Goal: Transaction & Acquisition: Purchase product/service

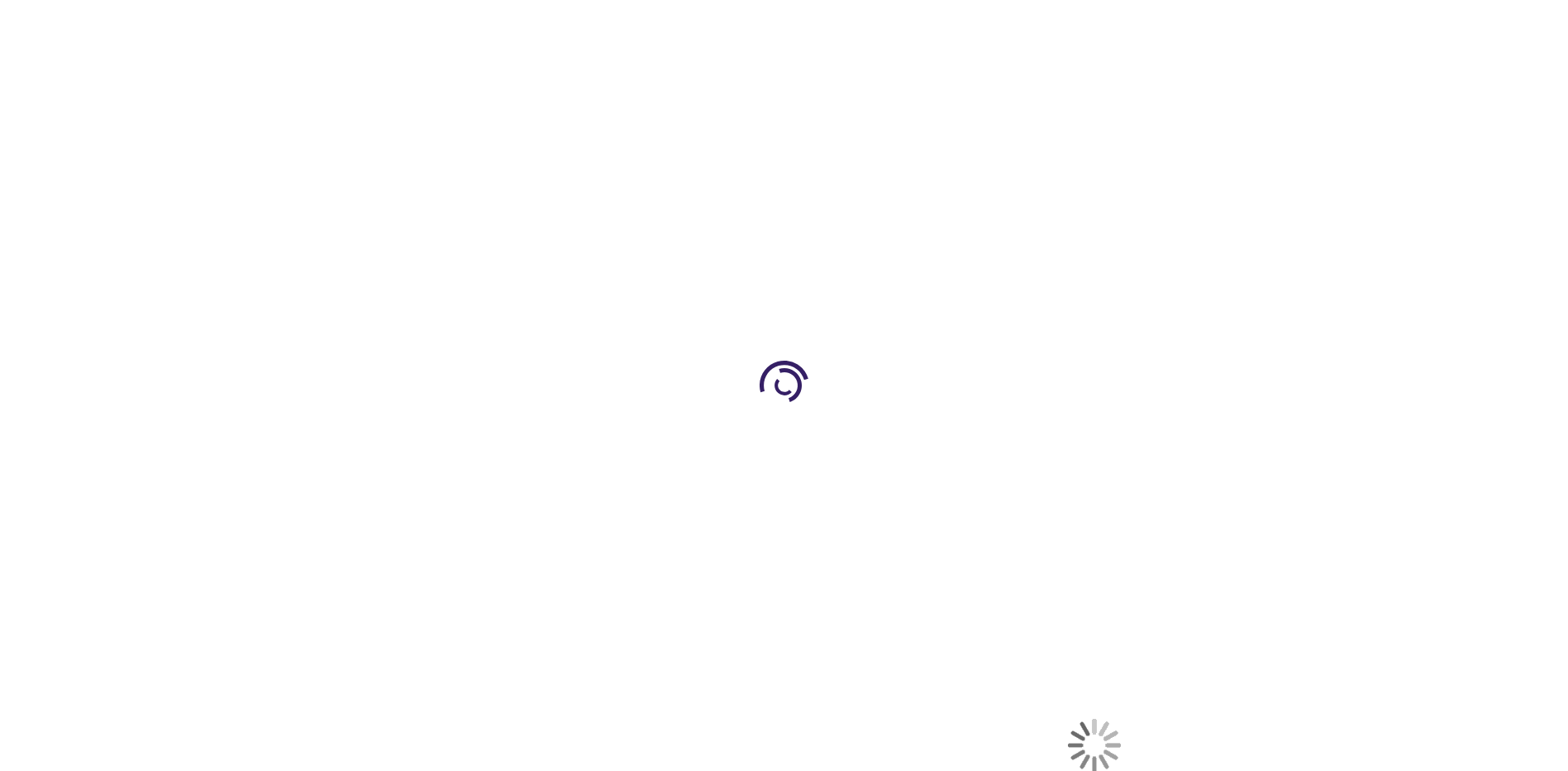
select select "US"
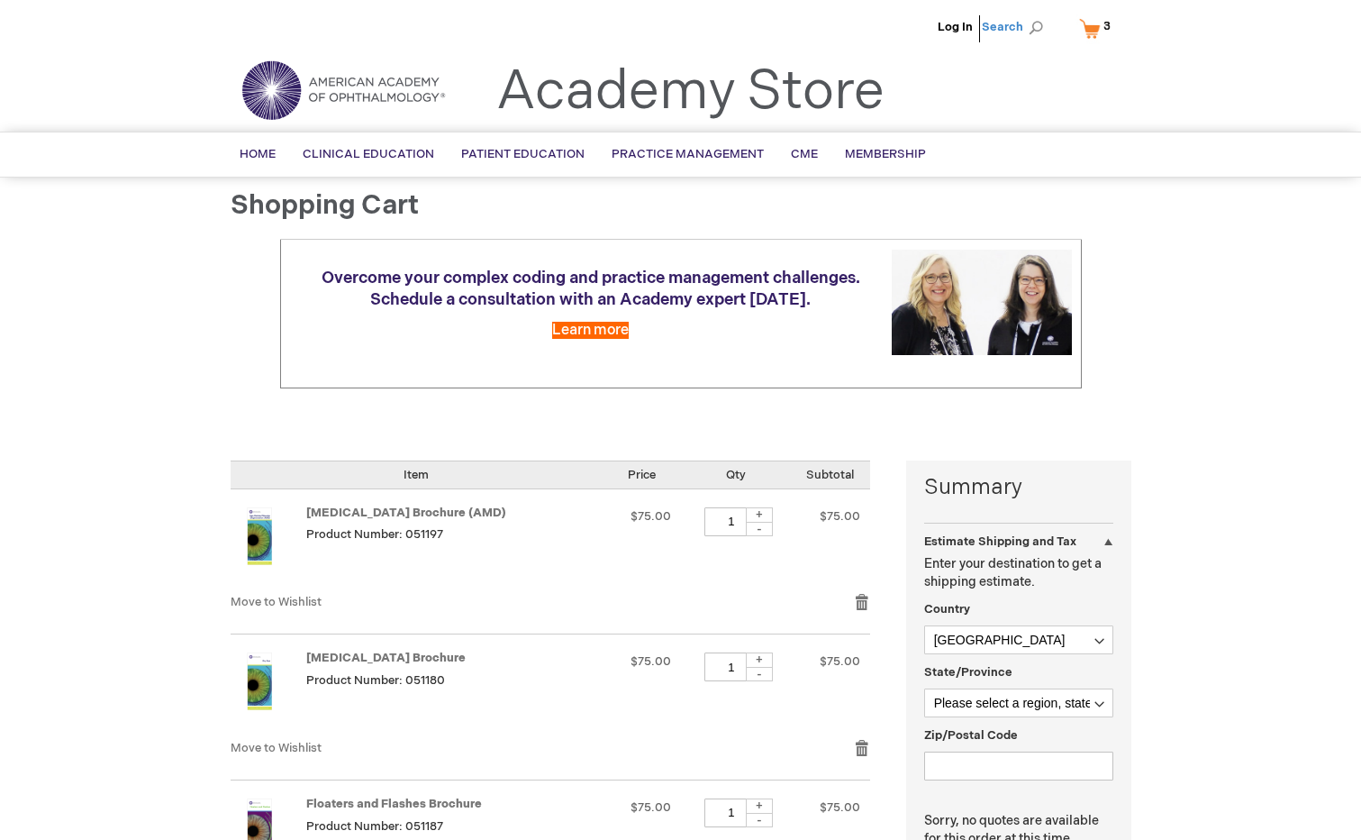
click at [1003, 31] on span "Search" at bounding box center [1016, 27] width 68 height 36
type input "STY"
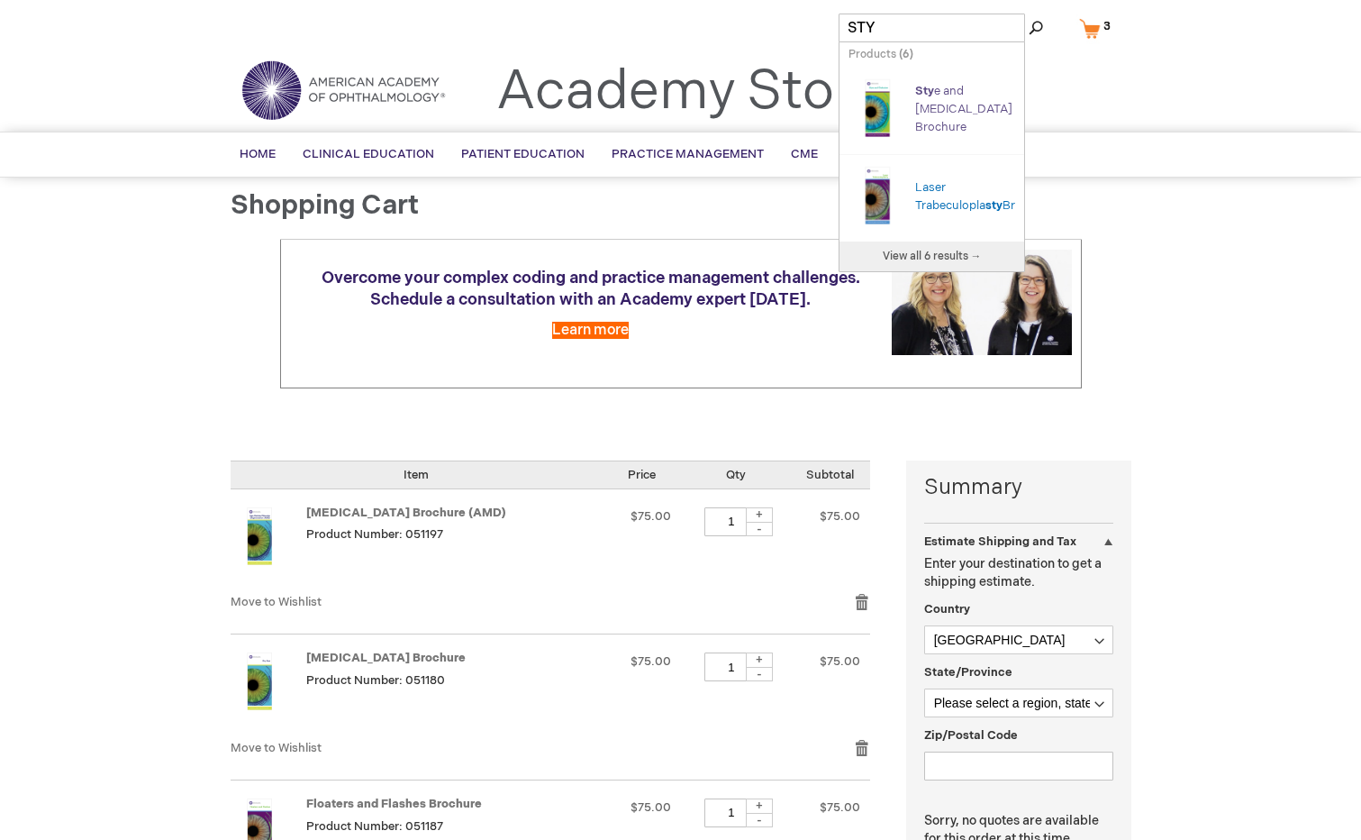
click at [947, 104] on link "Sty e and Chalazion Brochure" at bounding box center [963, 109] width 97 height 50
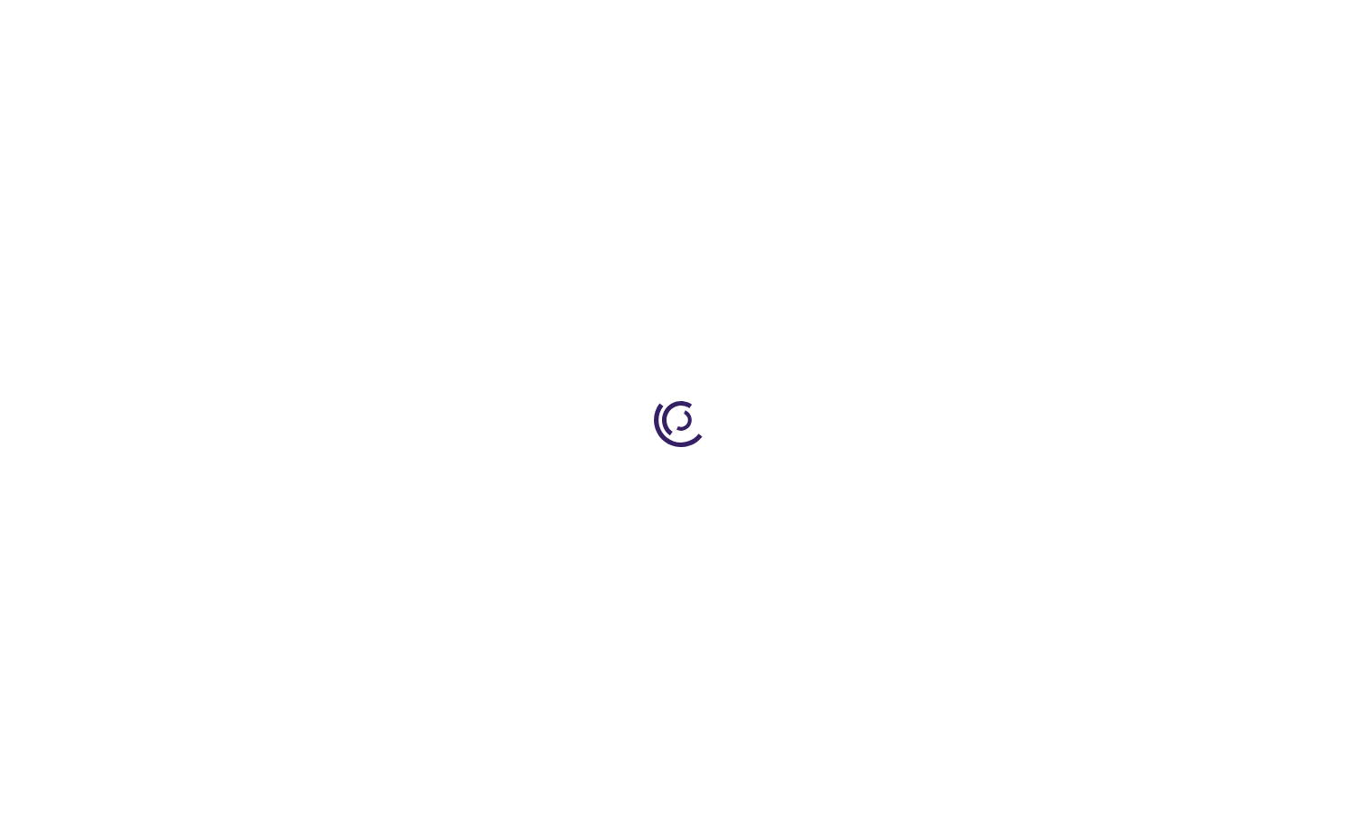
type input "1"
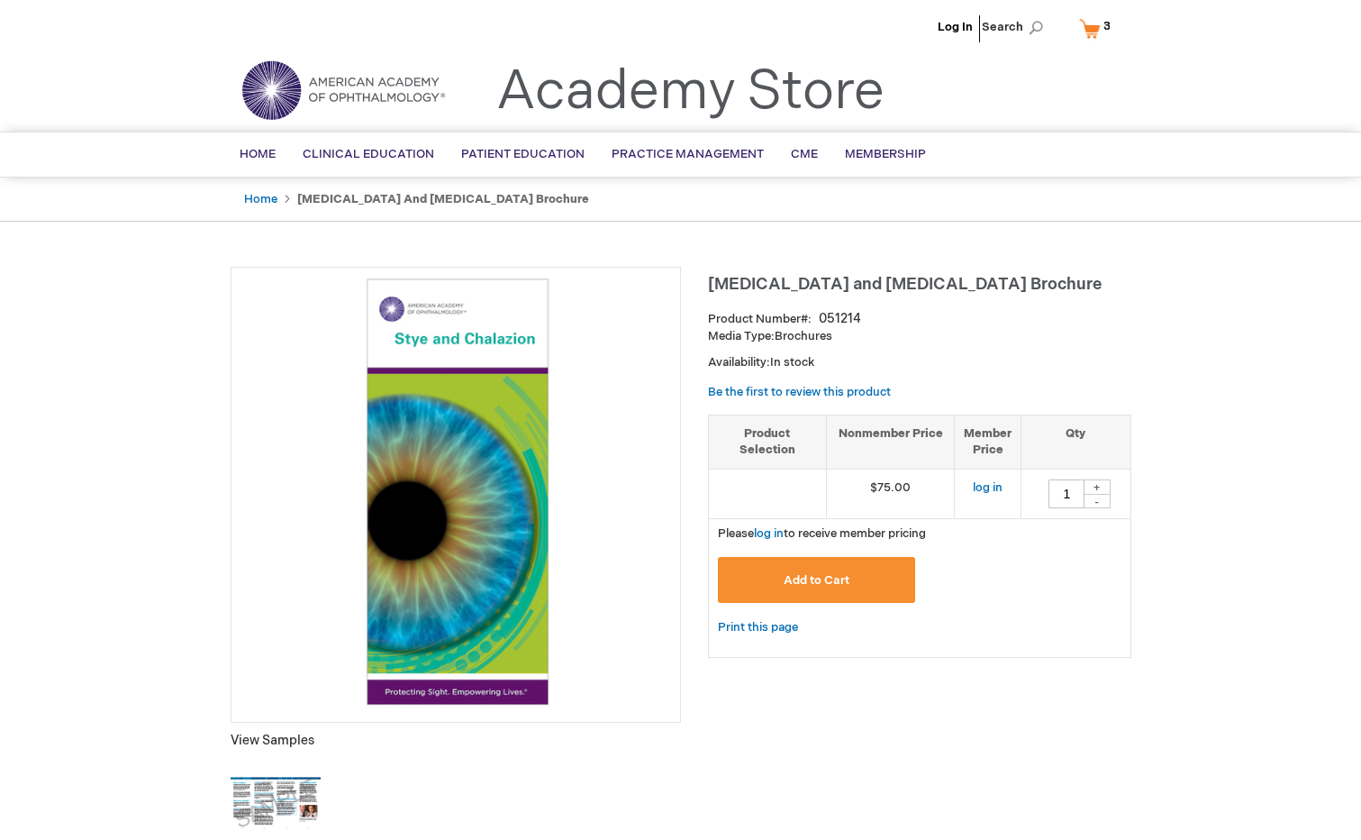
click at [815, 569] on button "Add to Cart" at bounding box center [817, 580] width 198 height 46
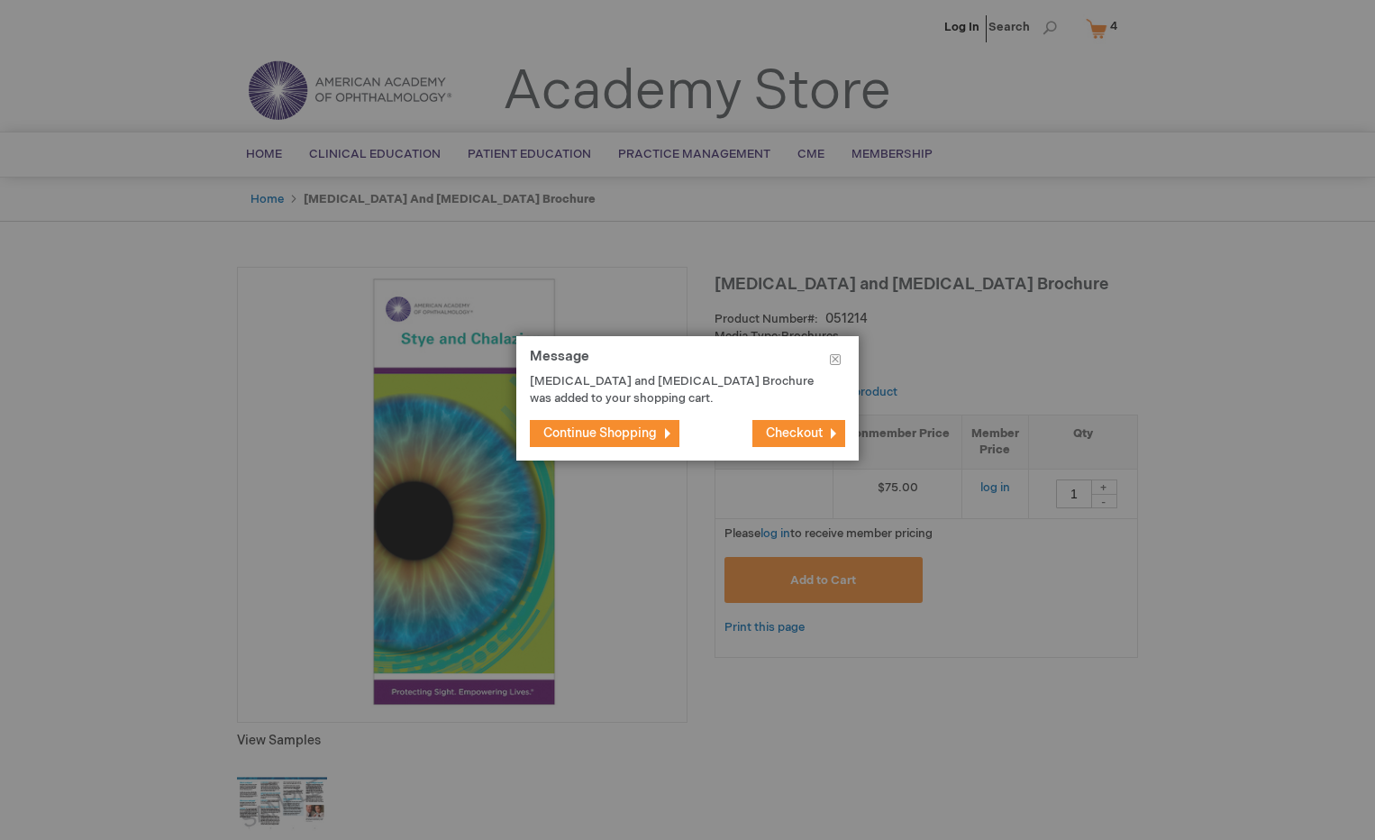
click at [768, 432] on span "Checkout" at bounding box center [794, 432] width 57 height 15
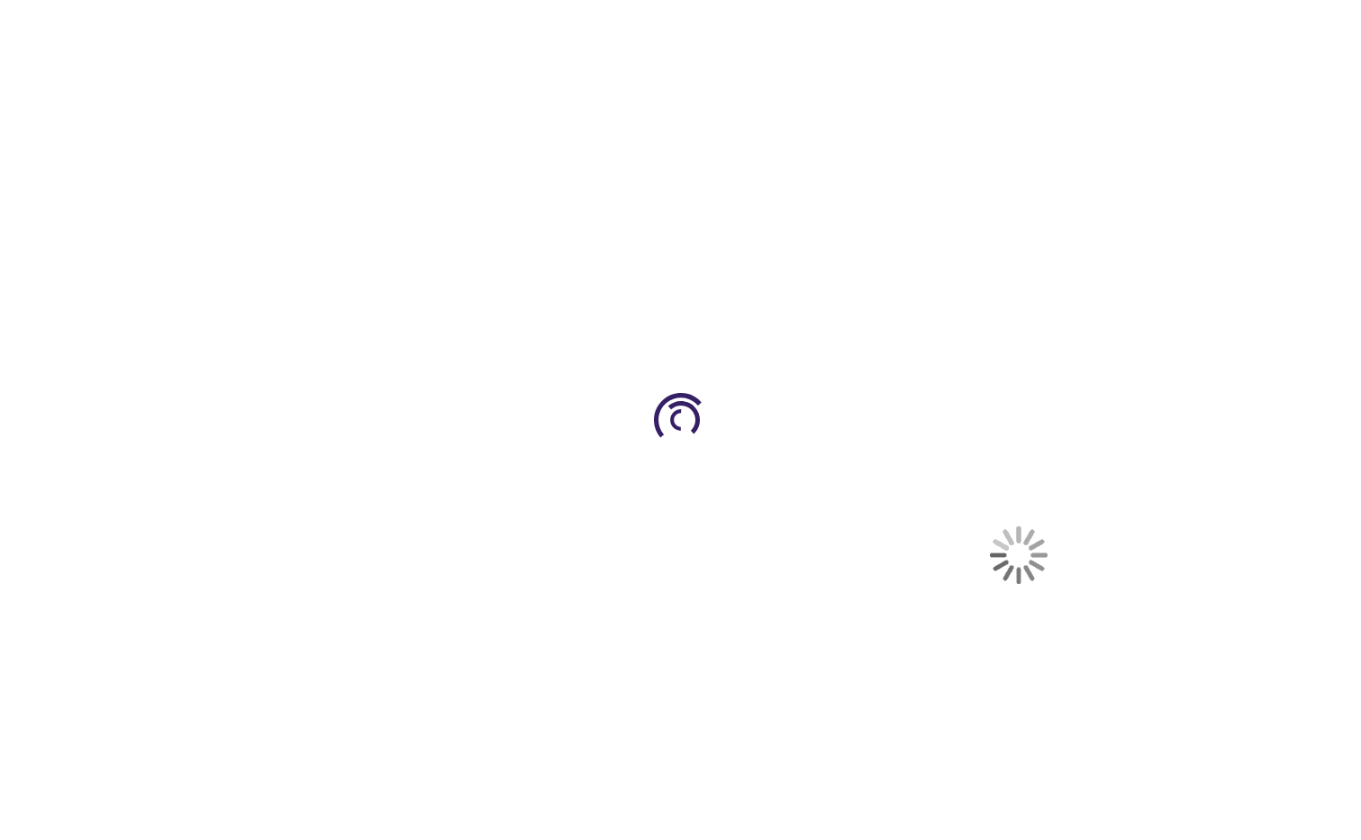
select select "US"
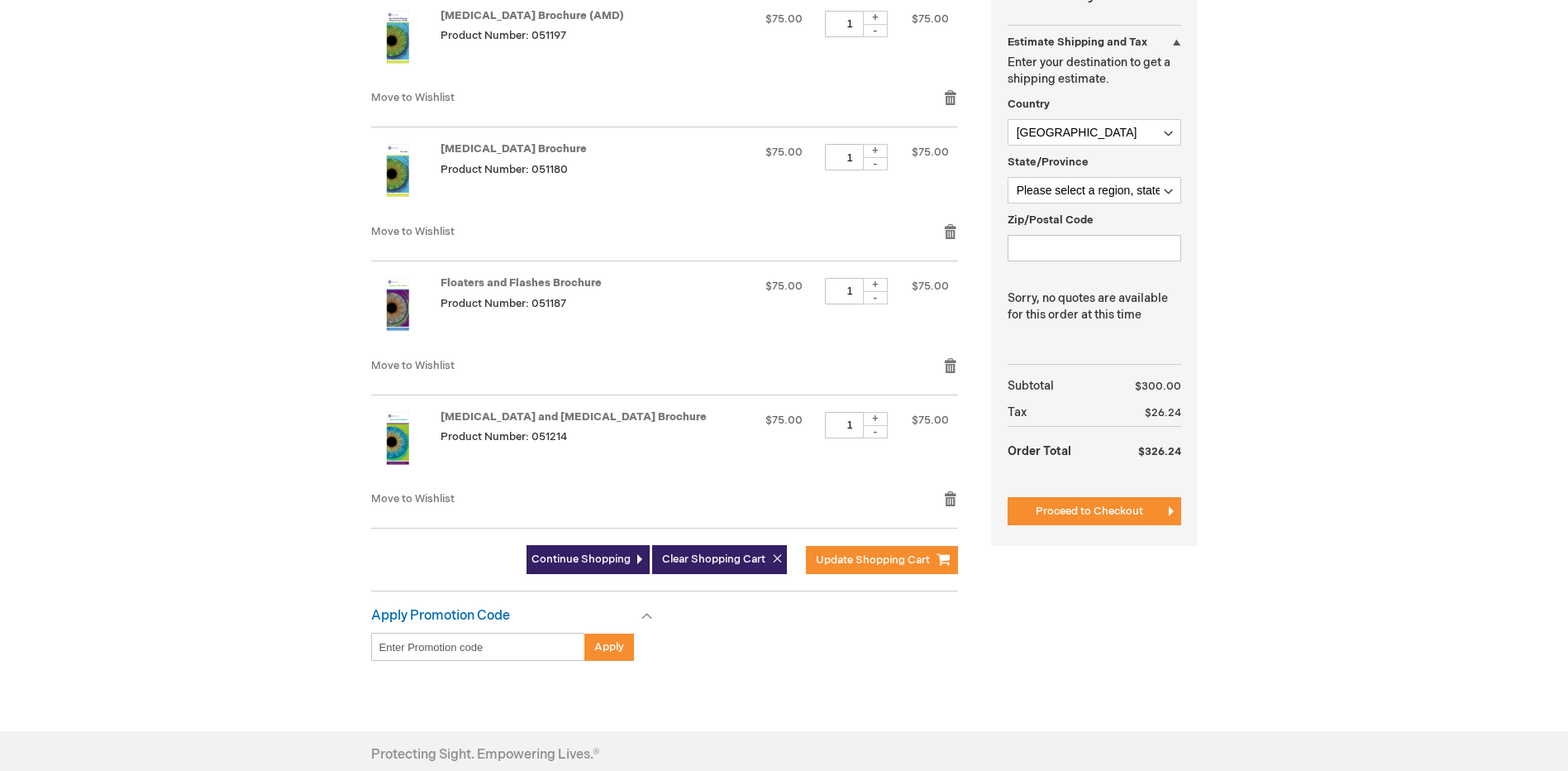
scroll to position [413, 0]
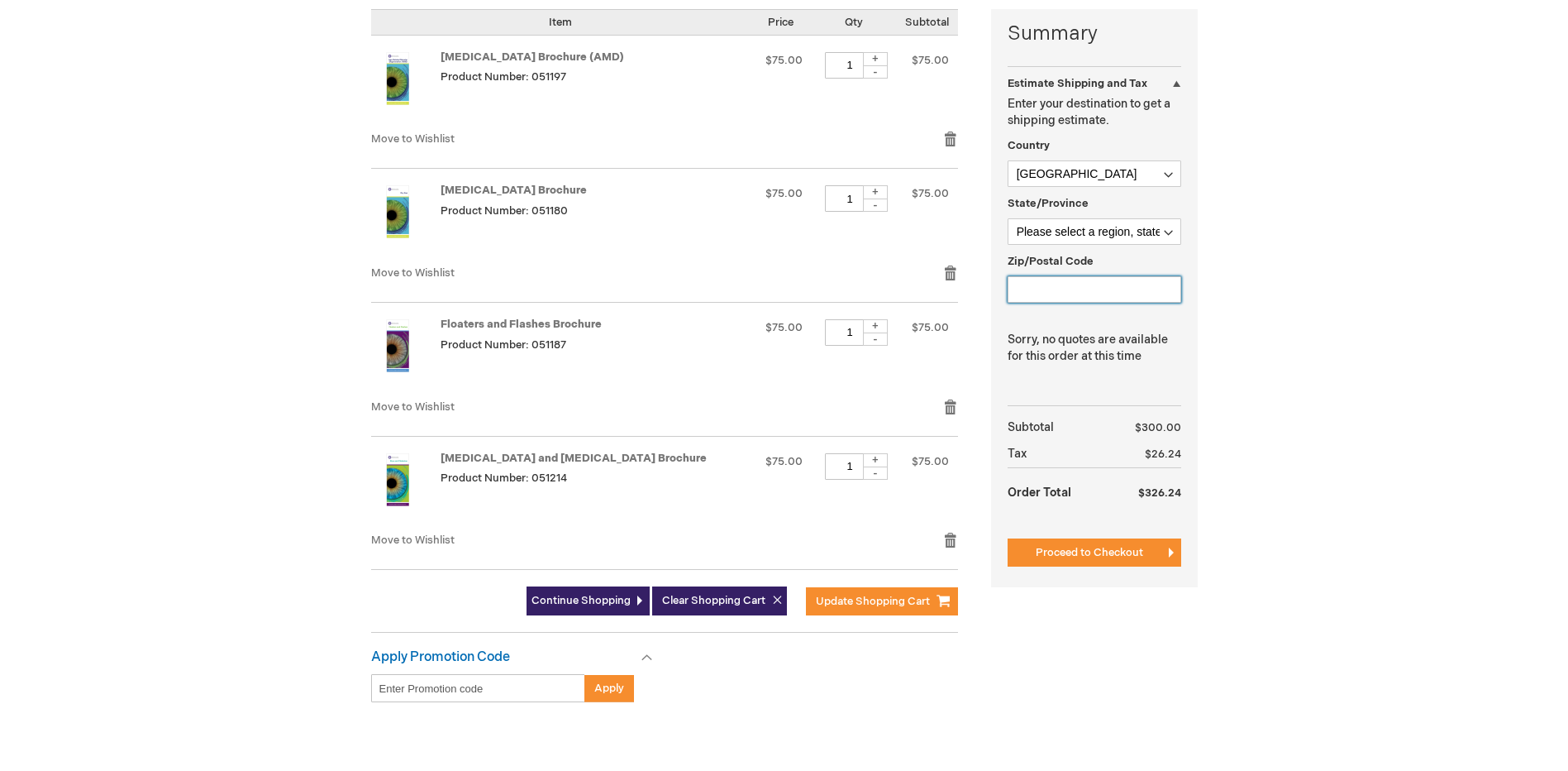
click at [1072, 281] on input "Zip/Postal Code" at bounding box center [1094, 289] width 173 height 27
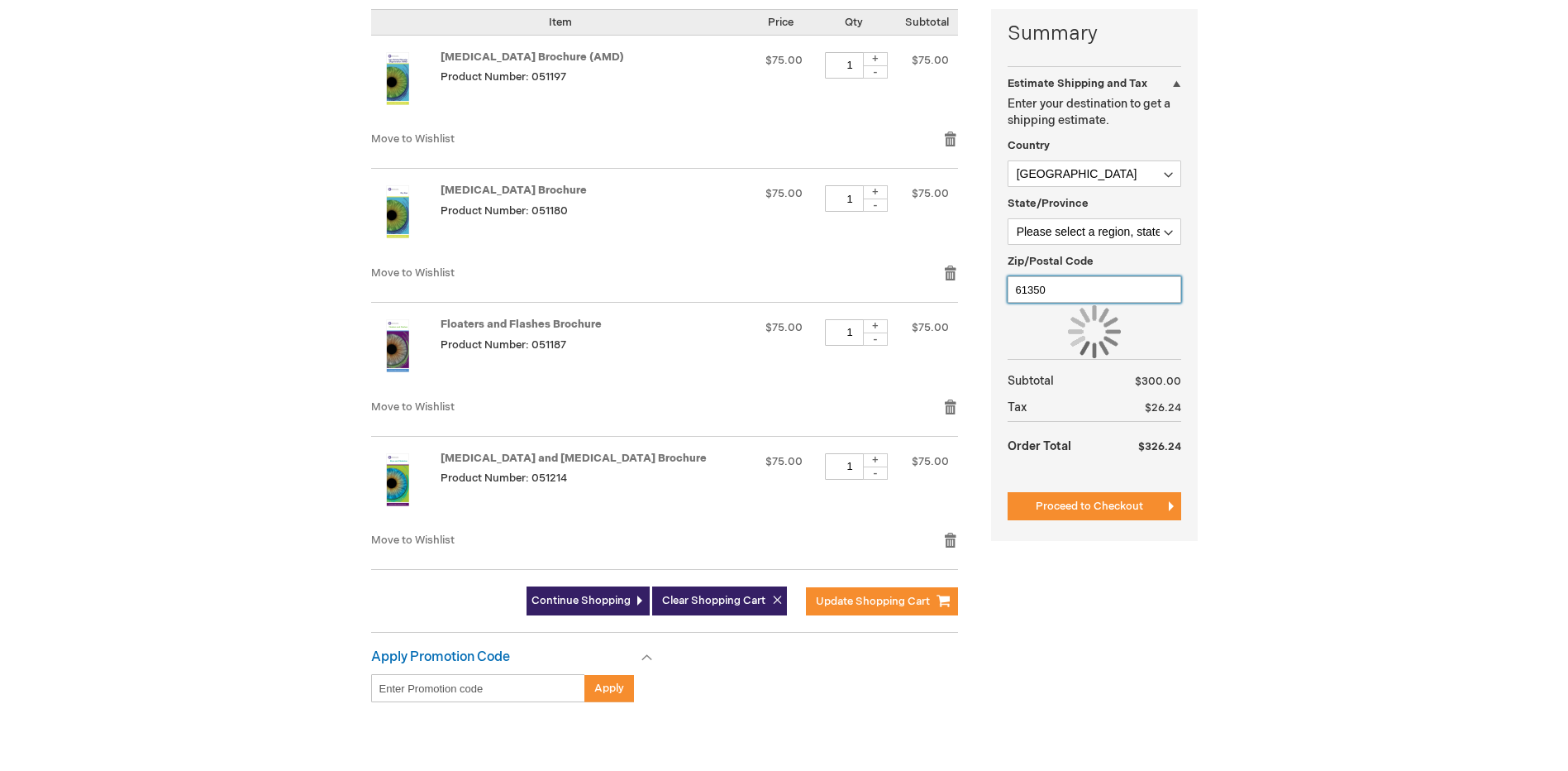
type input "61350"
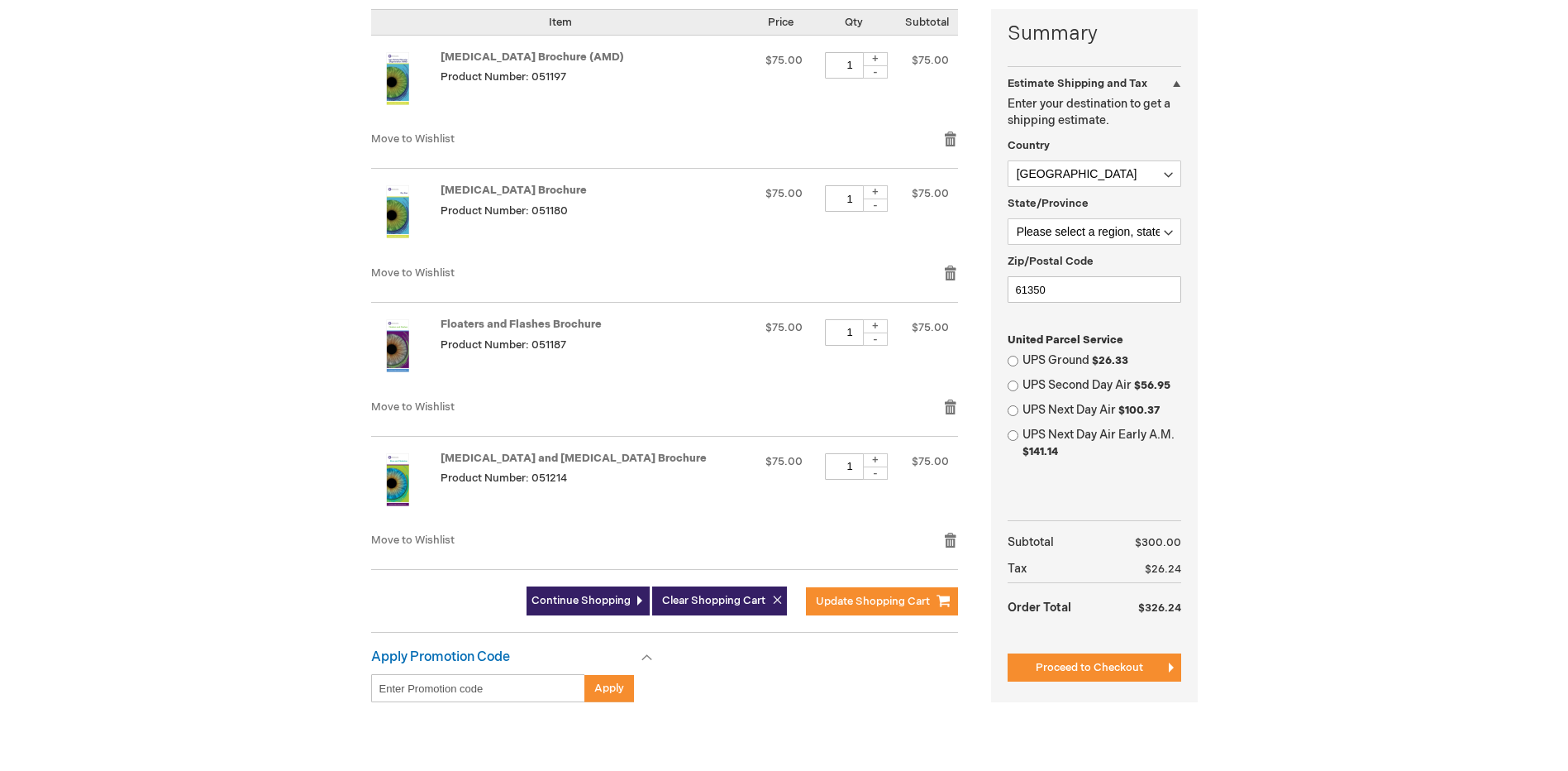
click at [1248, 354] on div "Log In Search My Cart 4 4 items CLOSE RECENTLY ADDED ITEM(S) Close Recently add…" at bounding box center [784, 313] width 1568 height 1452
click at [1099, 357] on span "$26.33" at bounding box center [1110, 361] width 37 height 13
click at [1018, 357] on input "UPS Ground $26.33" at bounding box center [1013, 361] width 11 height 11
radio input "true"
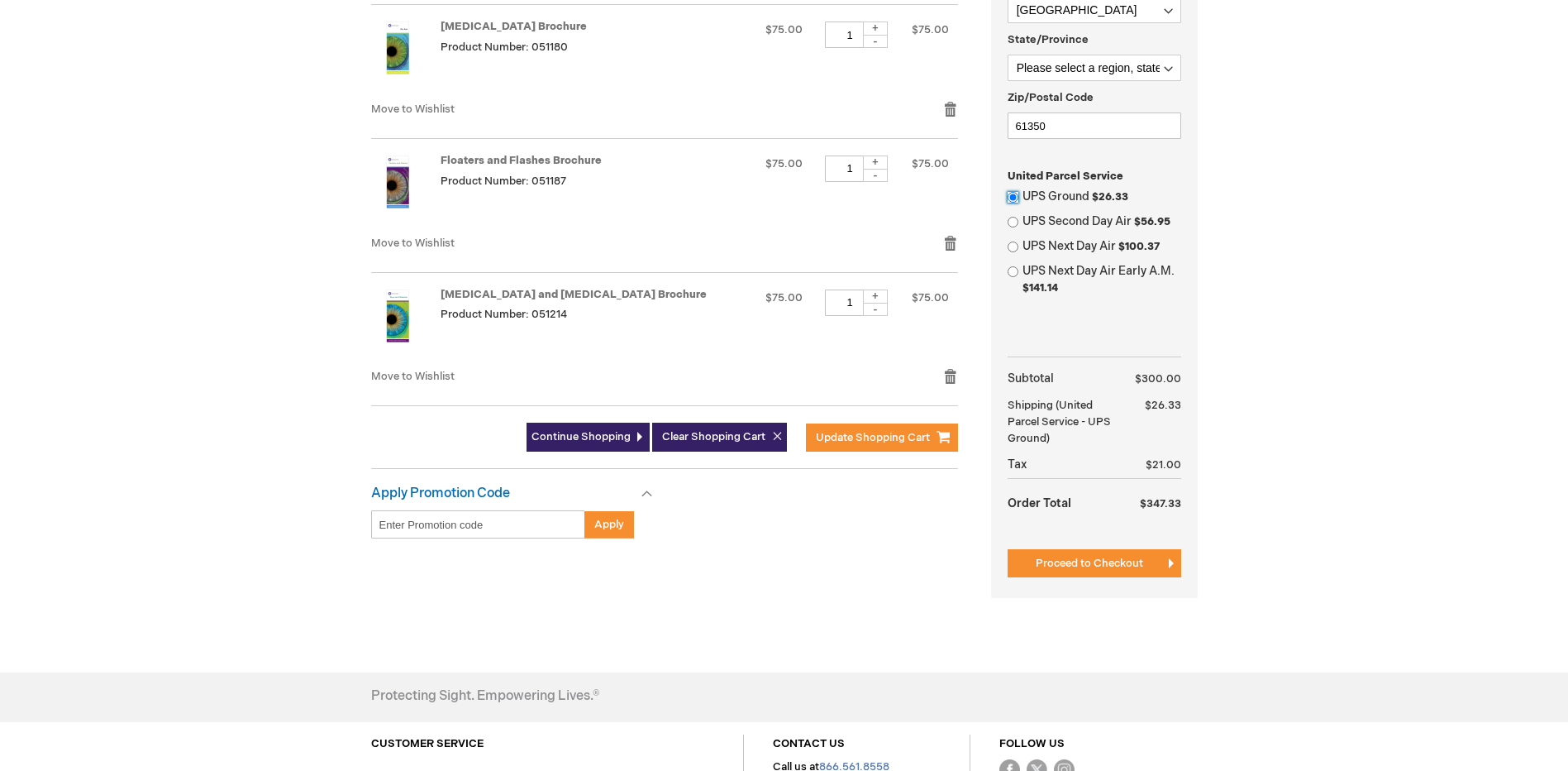
scroll to position [579, 0]
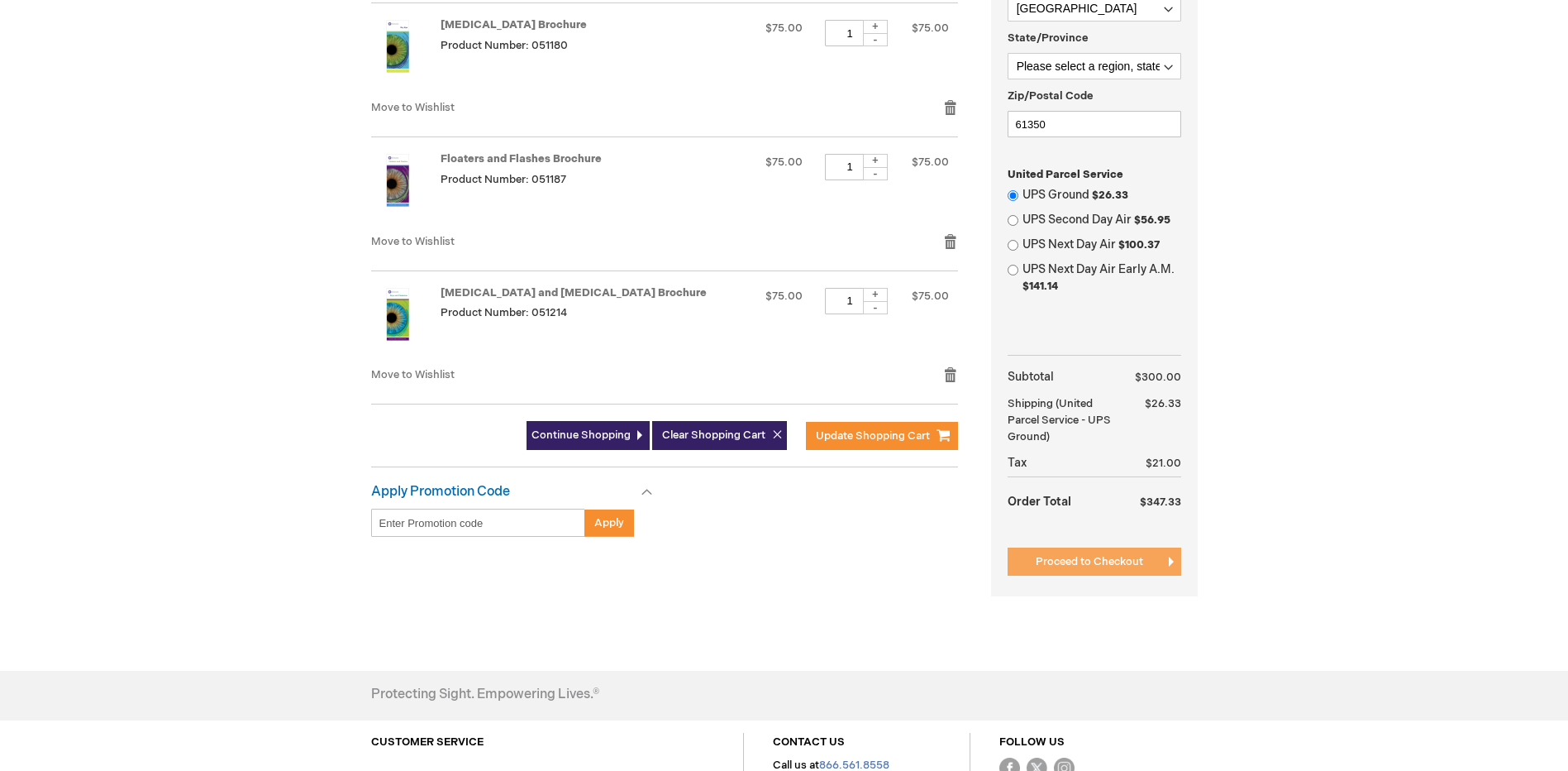
click at [1104, 564] on span "Proceed to Checkout" at bounding box center [1089, 562] width 107 height 13
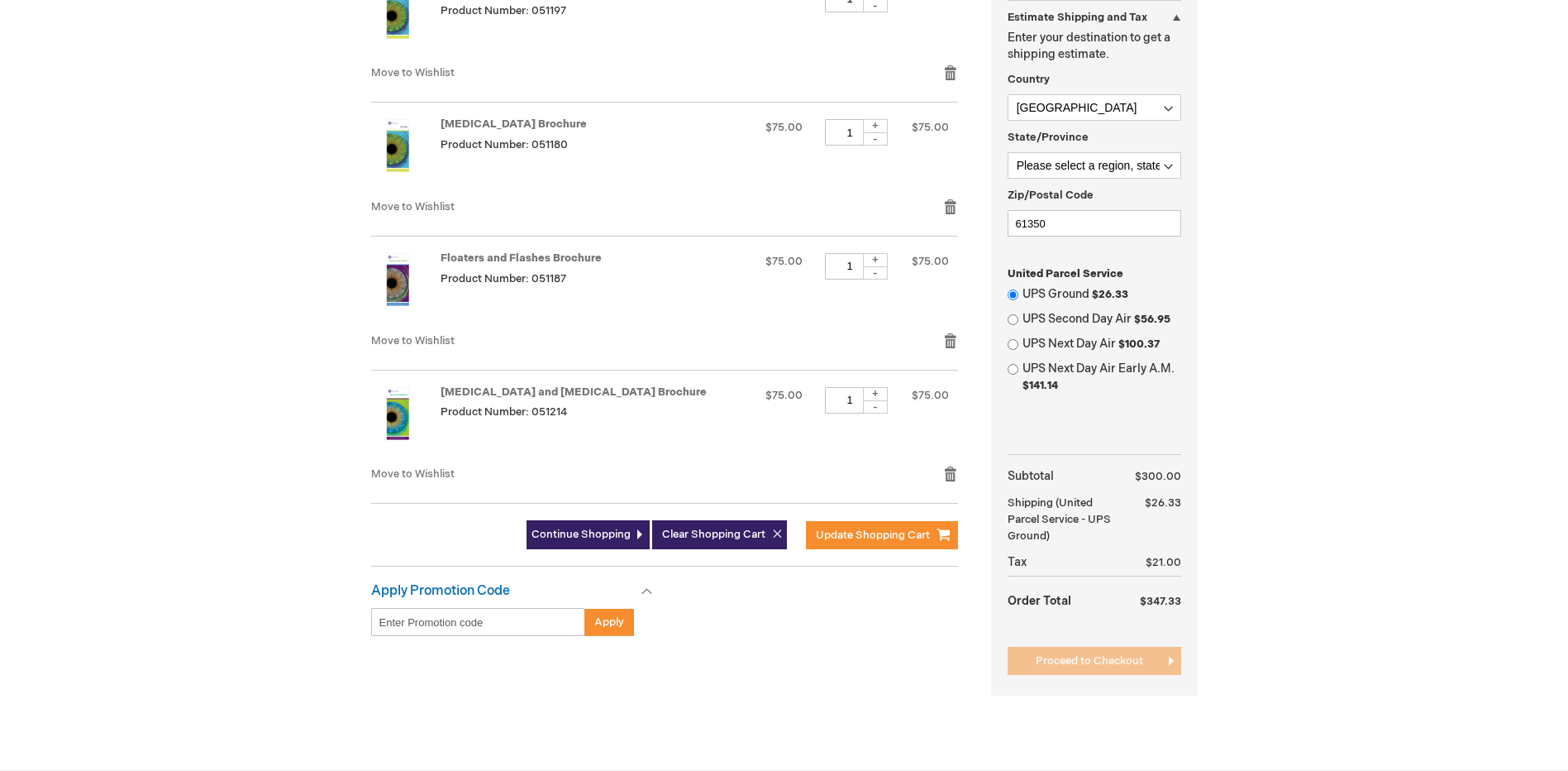
scroll to position [330, 0]
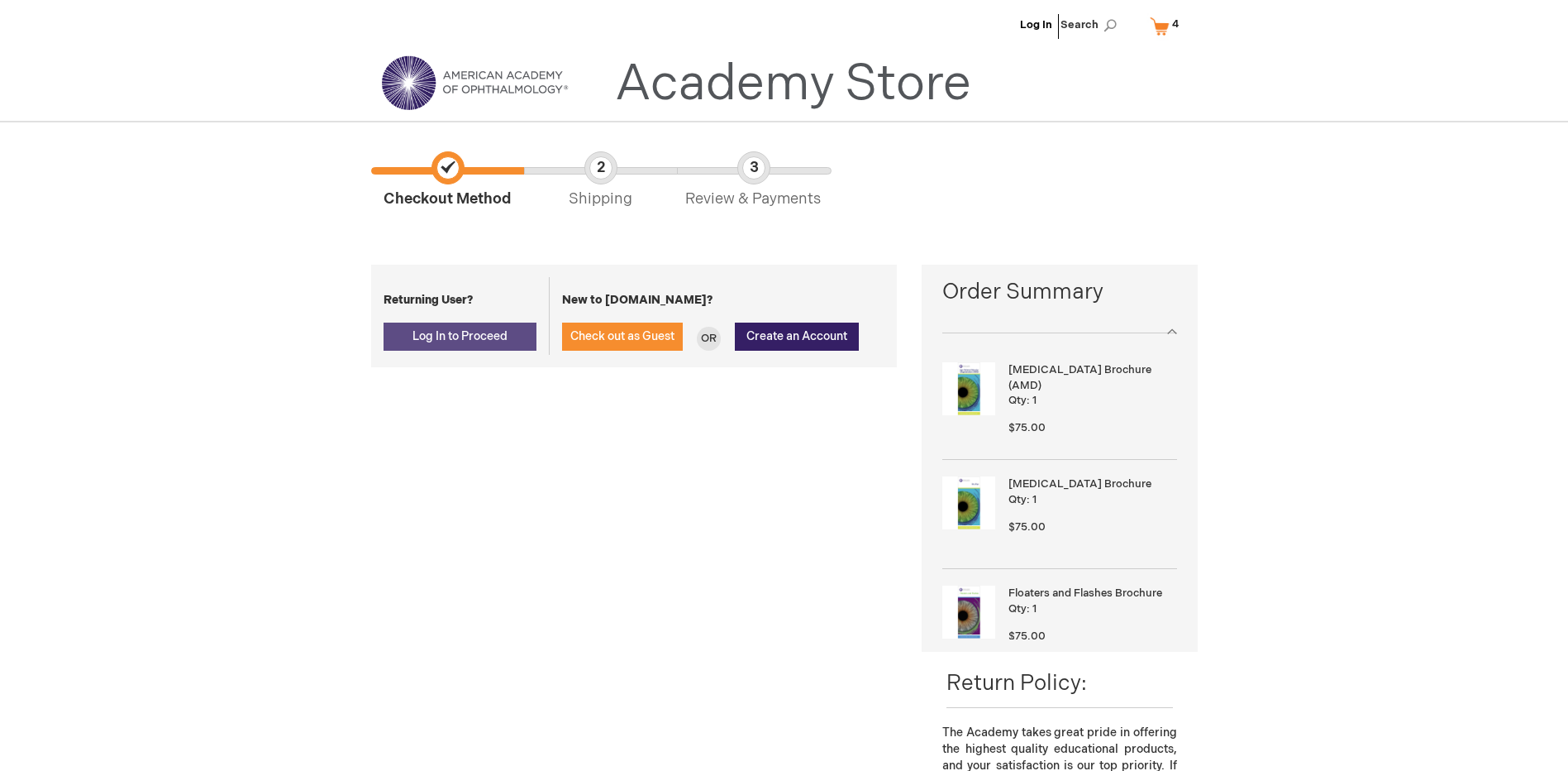
click at [481, 339] on span "Log In to Proceed" at bounding box center [461, 336] width 95 height 14
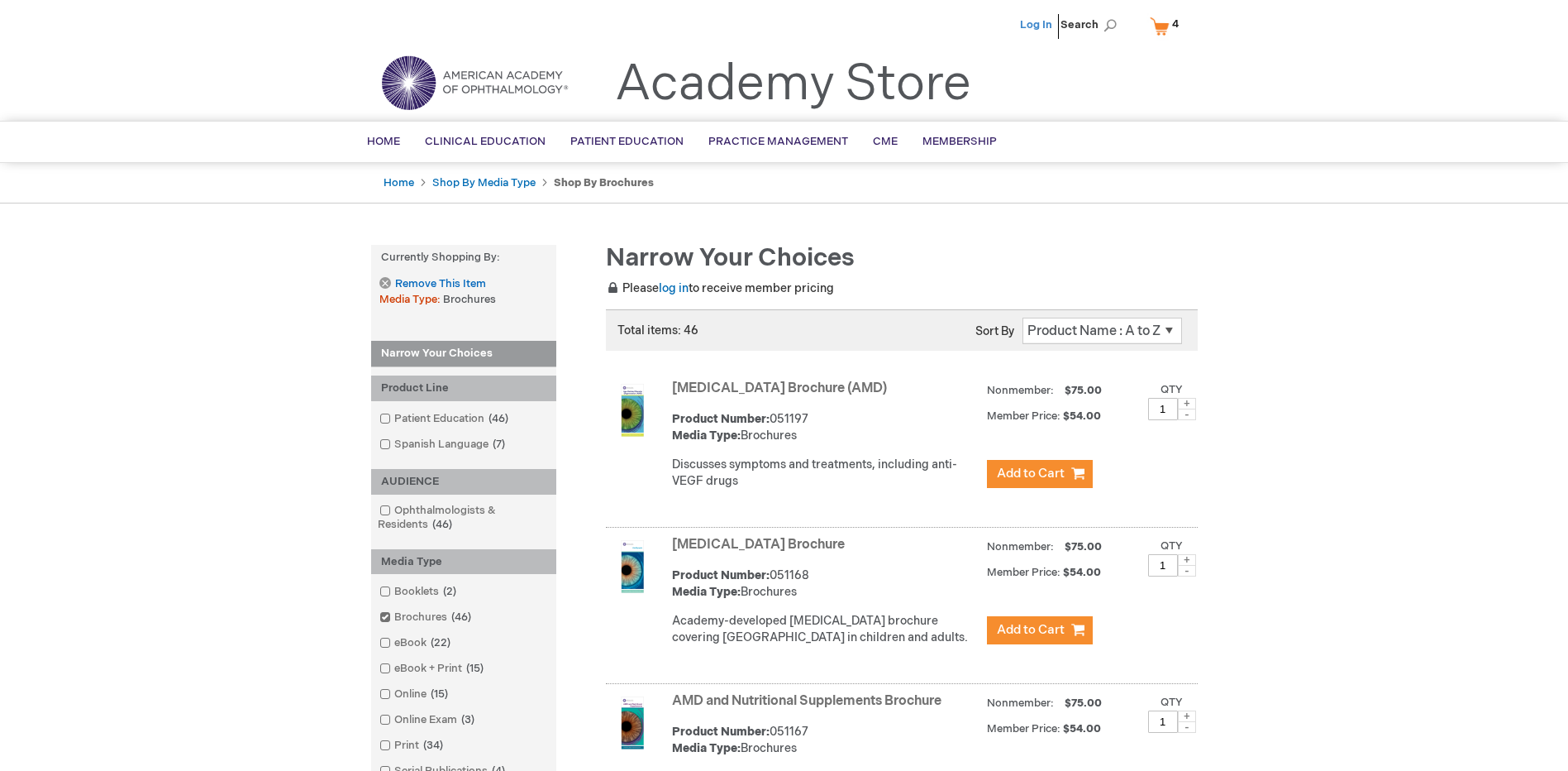
click at [1043, 23] on link "Log In" at bounding box center [1036, 25] width 32 height 13
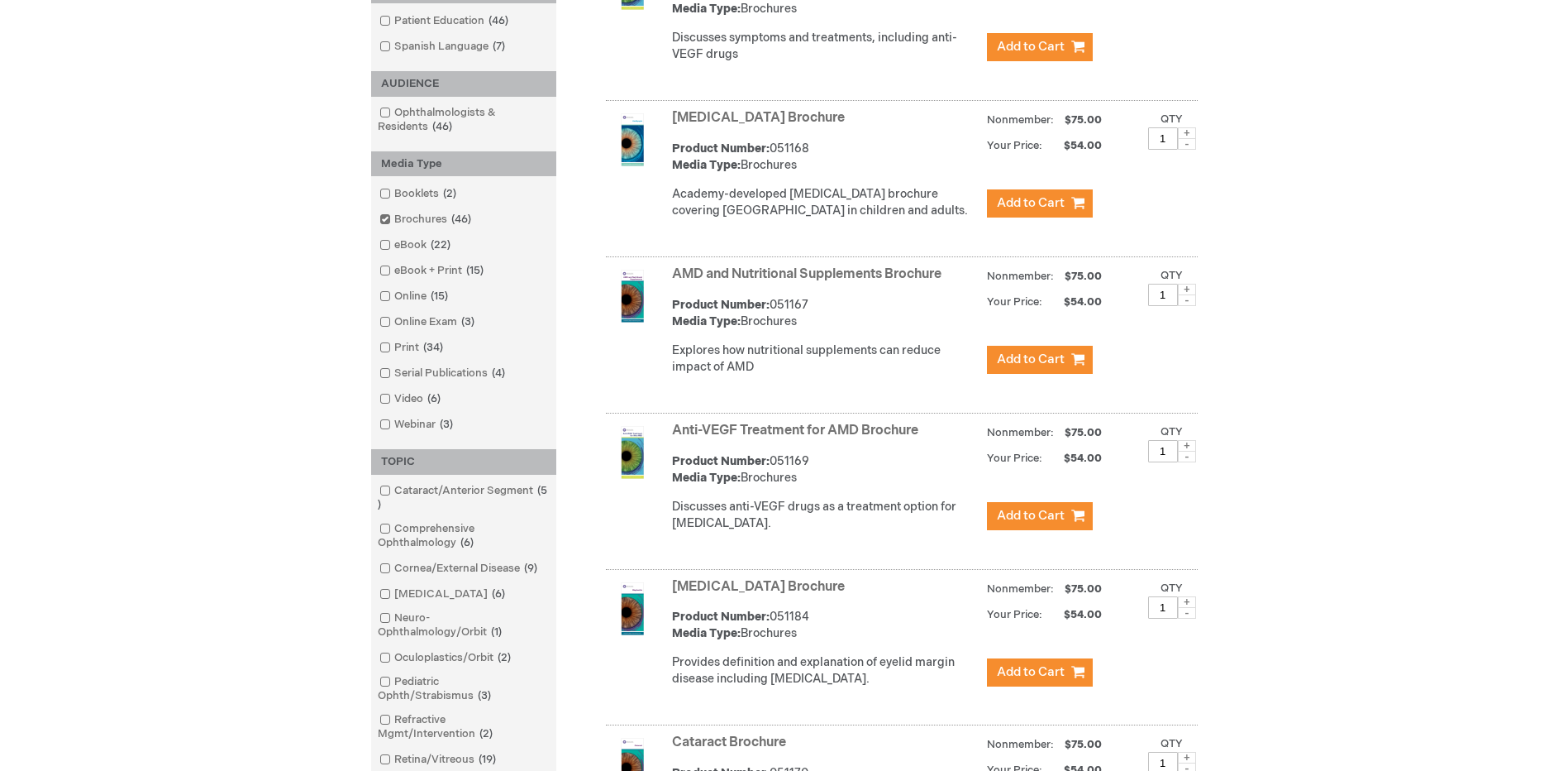
scroll to position [151, 0]
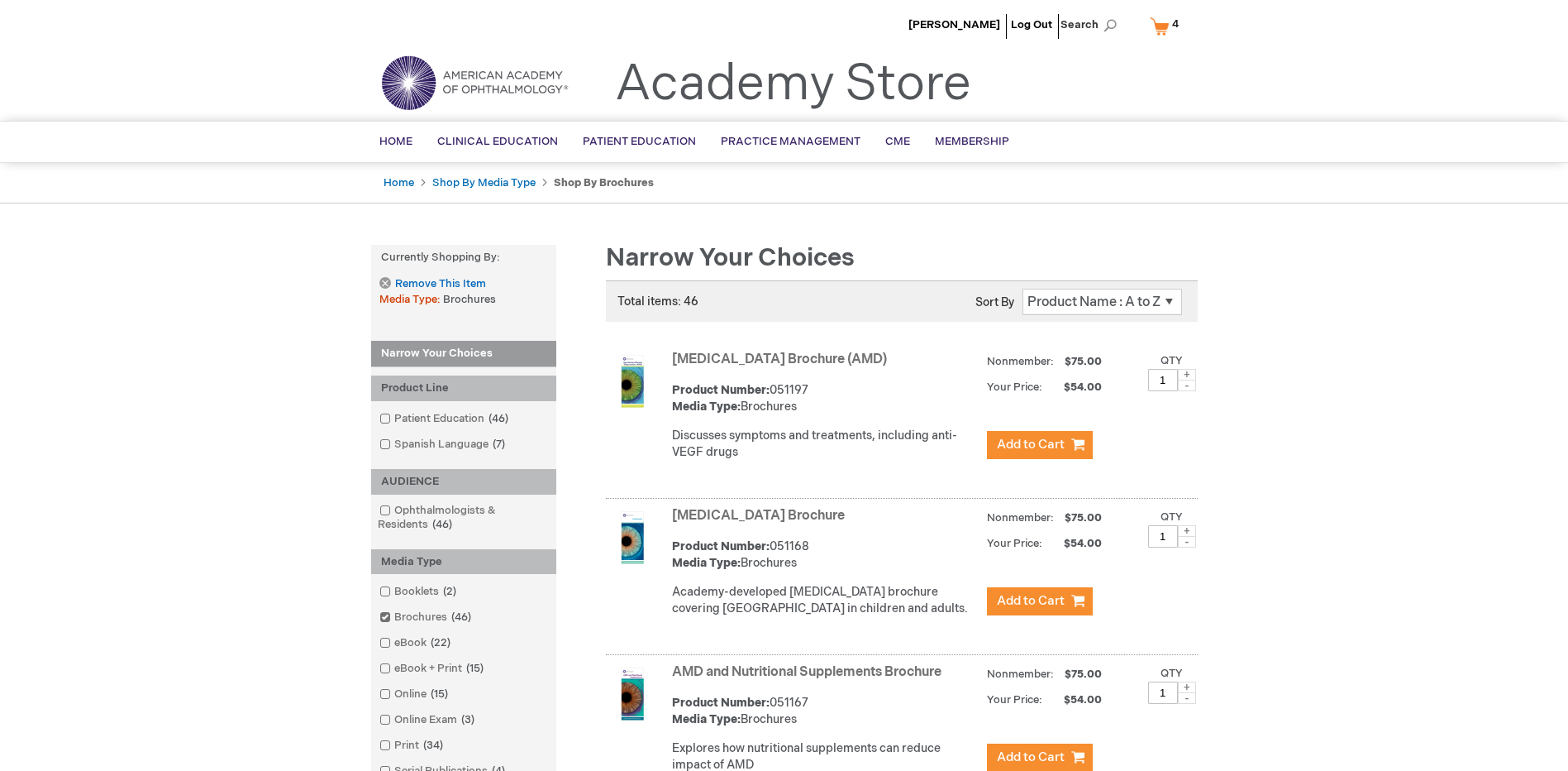
click at [1163, 28] on link "My Cart 4 4 items" at bounding box center [1168, 27] width 43 height 29
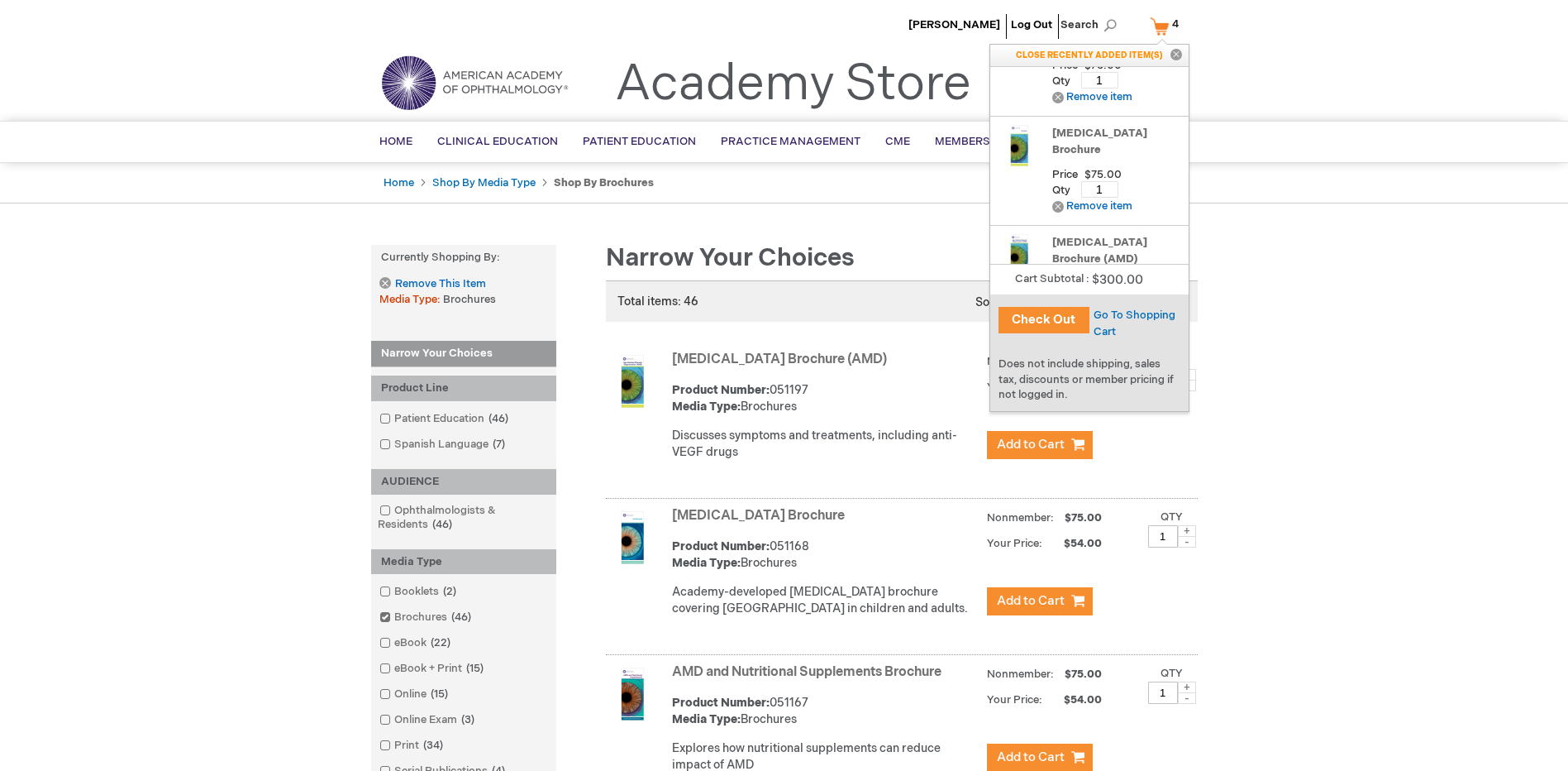
scroll to position [156, 0]
click at [1039, 318] on button "Check Out" at bounding box center [1043, 319] width 91 height 27
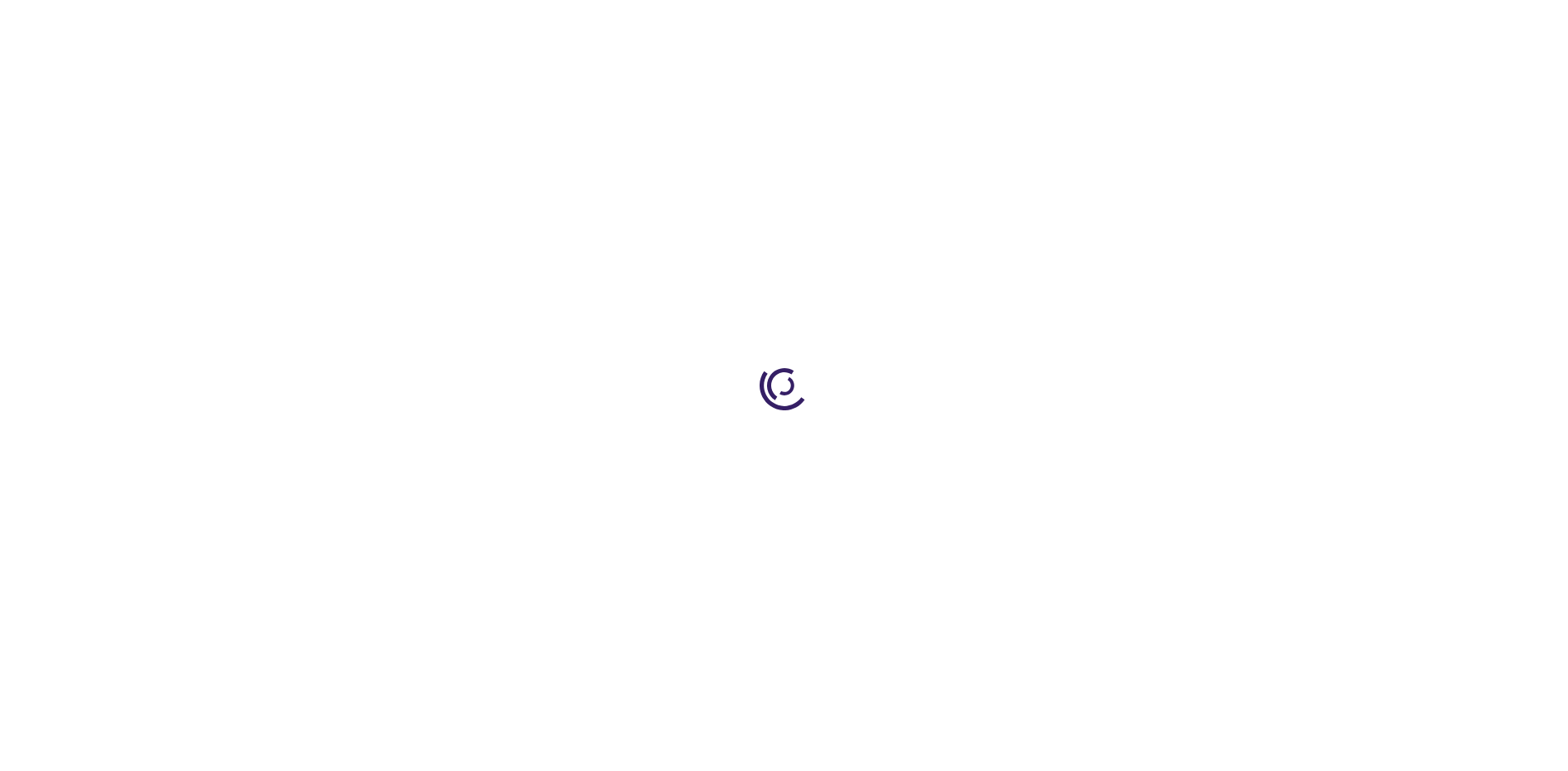
select select "US"
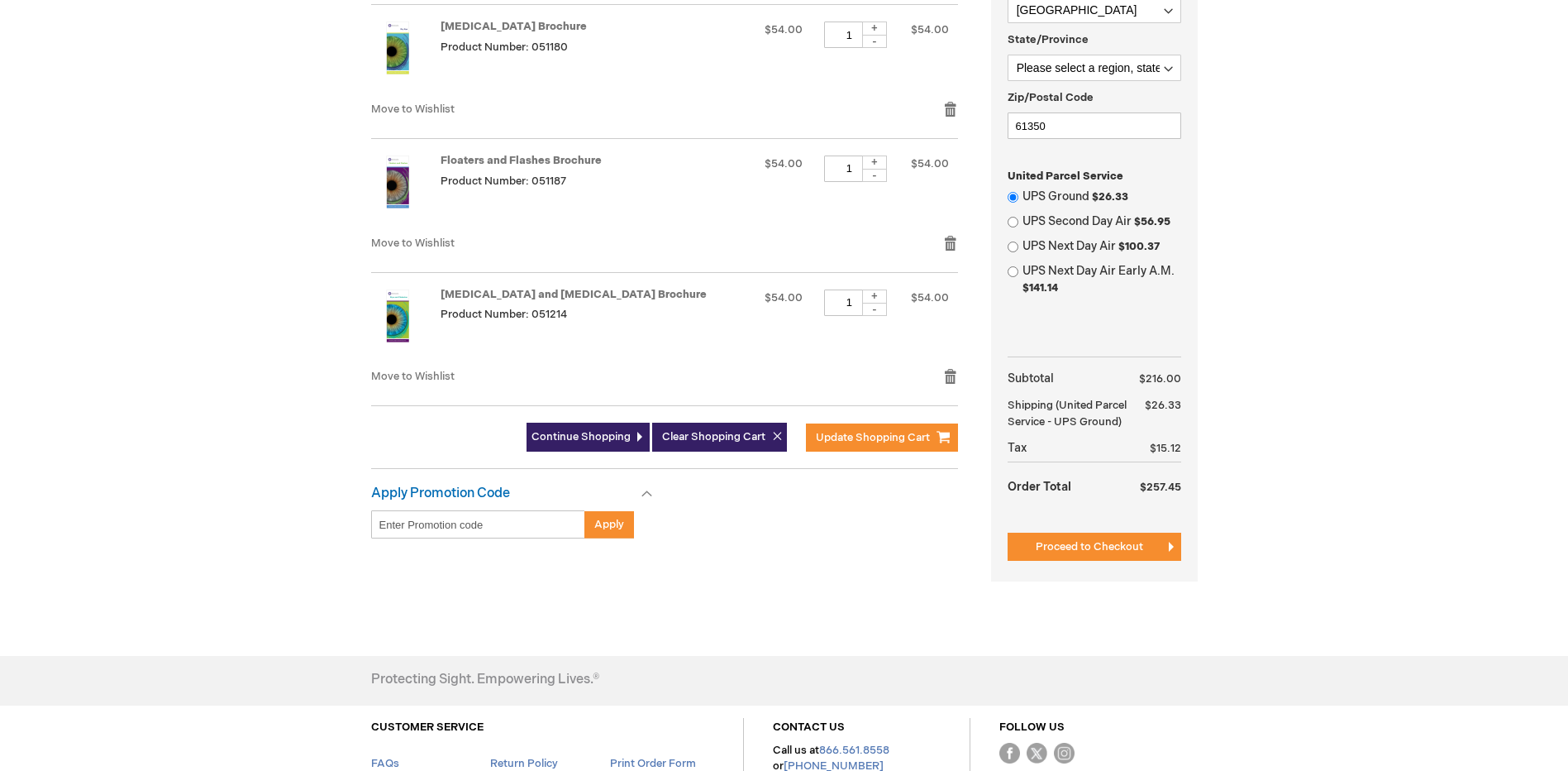
scroll to position [579, 0]
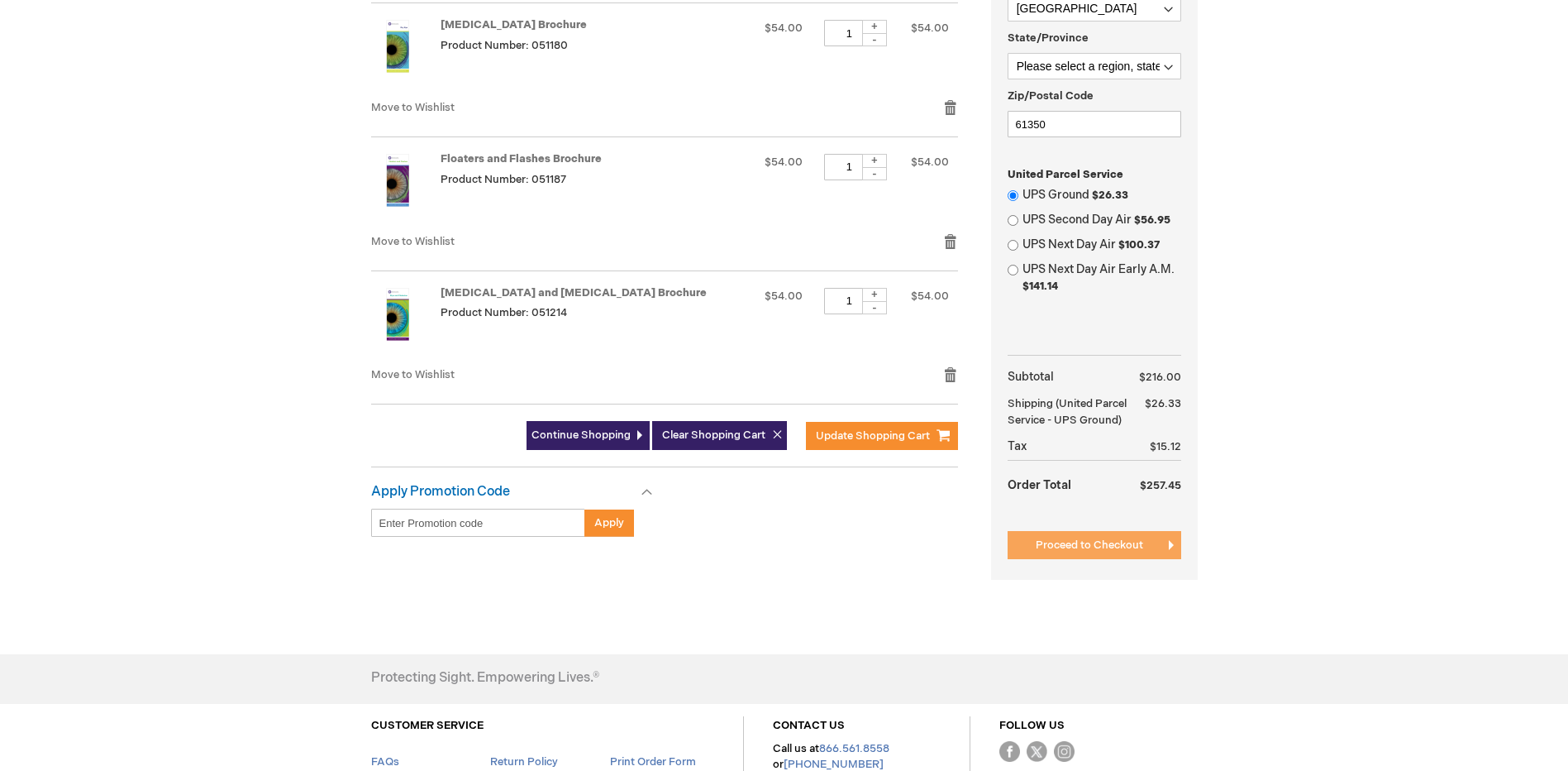
click at [1096, 546] on span "Proceed to Checkout" at bounding box center [1089, 544] width 107 height 13
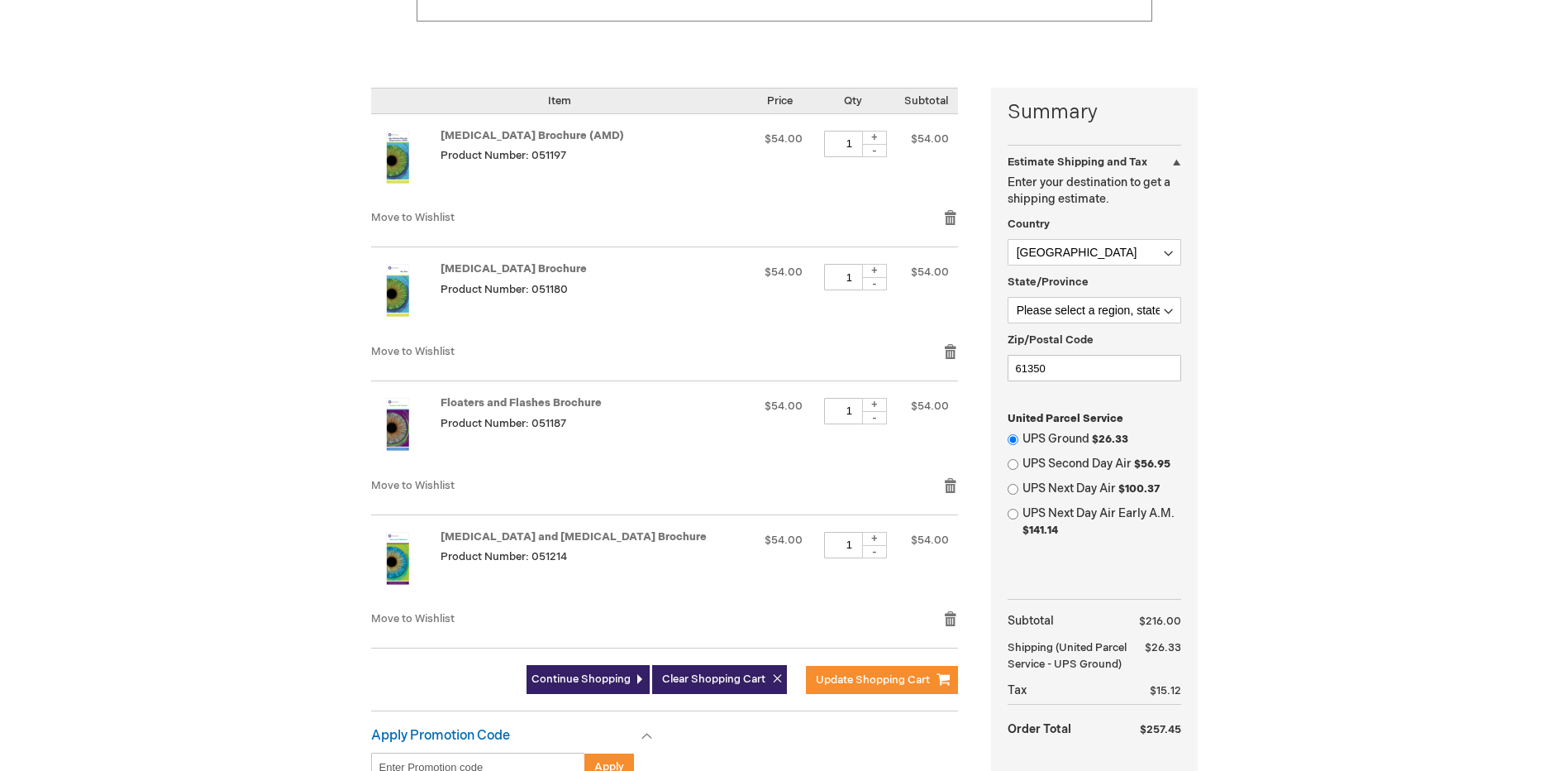
scroll to position [330, 0]
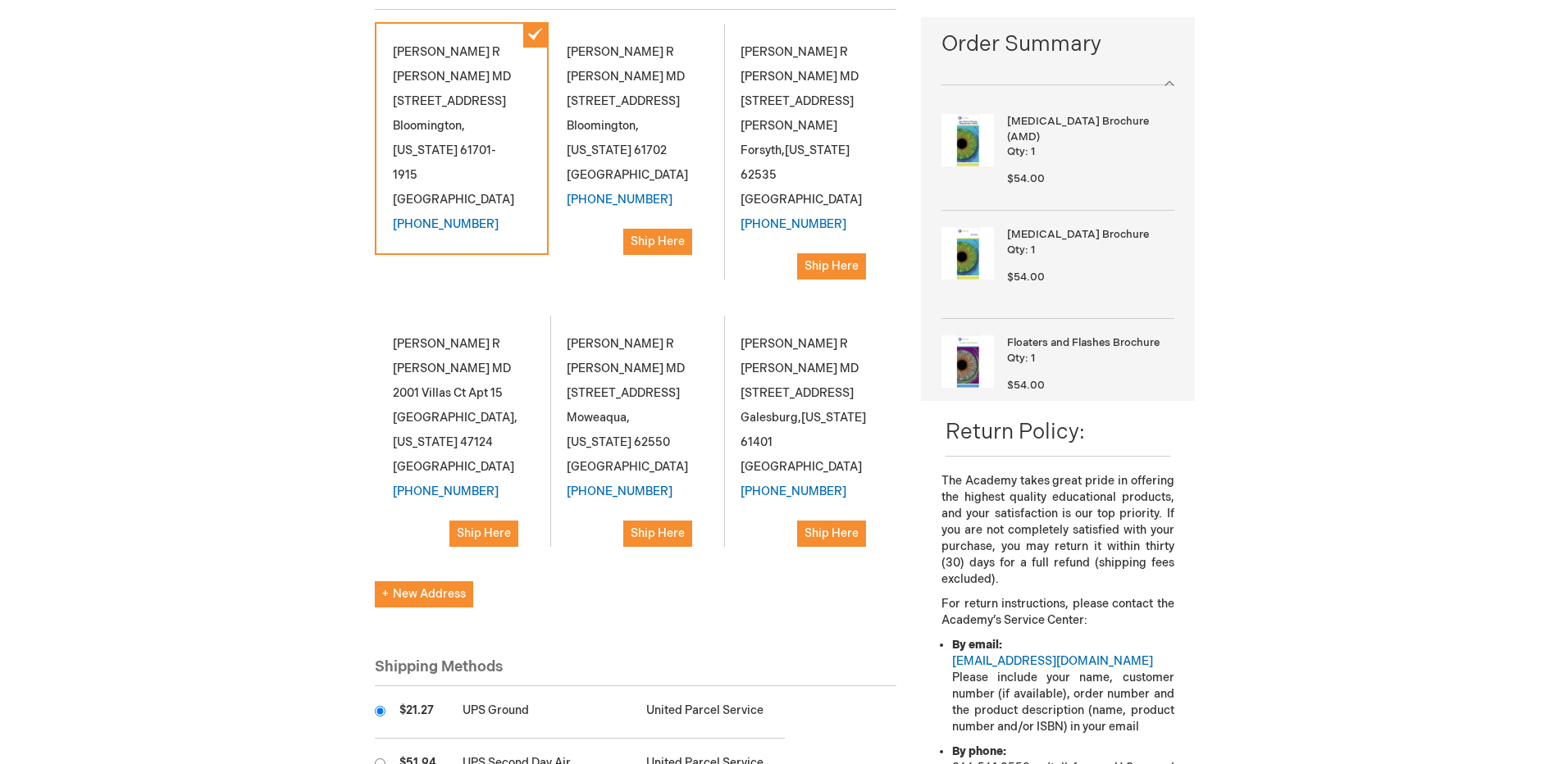
scroll to position [246, 0]
click at [442, 586] on span "New Address" at bounding box center [418, 592] width 84 height 14
select select "US"
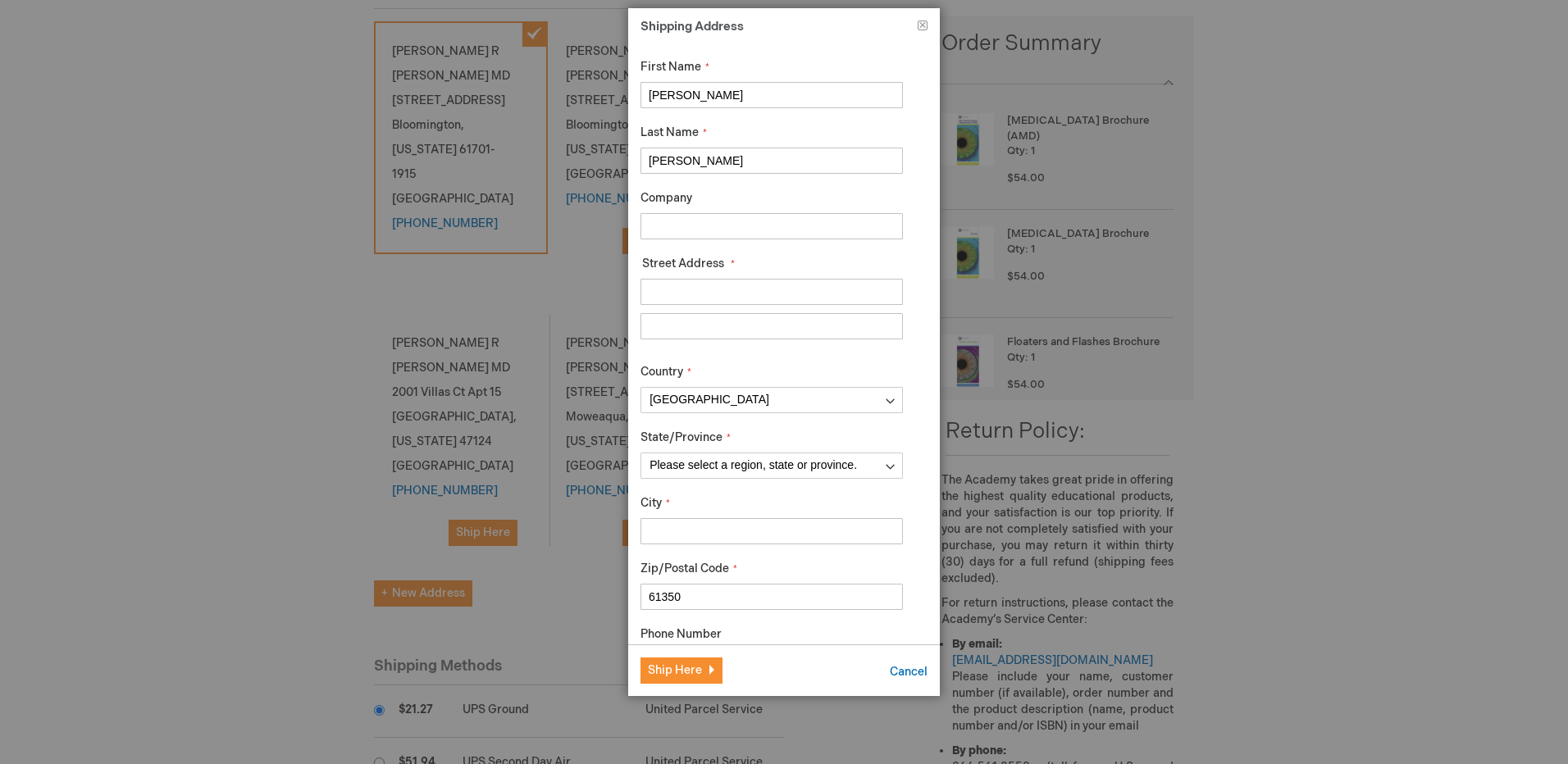
click at [731, 224] on input "Company" at bounding box center [772, 226] width 262 height 26
click at [642, 226] on input "Company" at bounding box center [772, 226] width 262 height 26
click at [674, 287] on input "Street Address: Line 1" at bounding box center [772, 291] width 262 height 26
paste input "4100 Veterans Dr"
type input "4100 Veterans Dr"
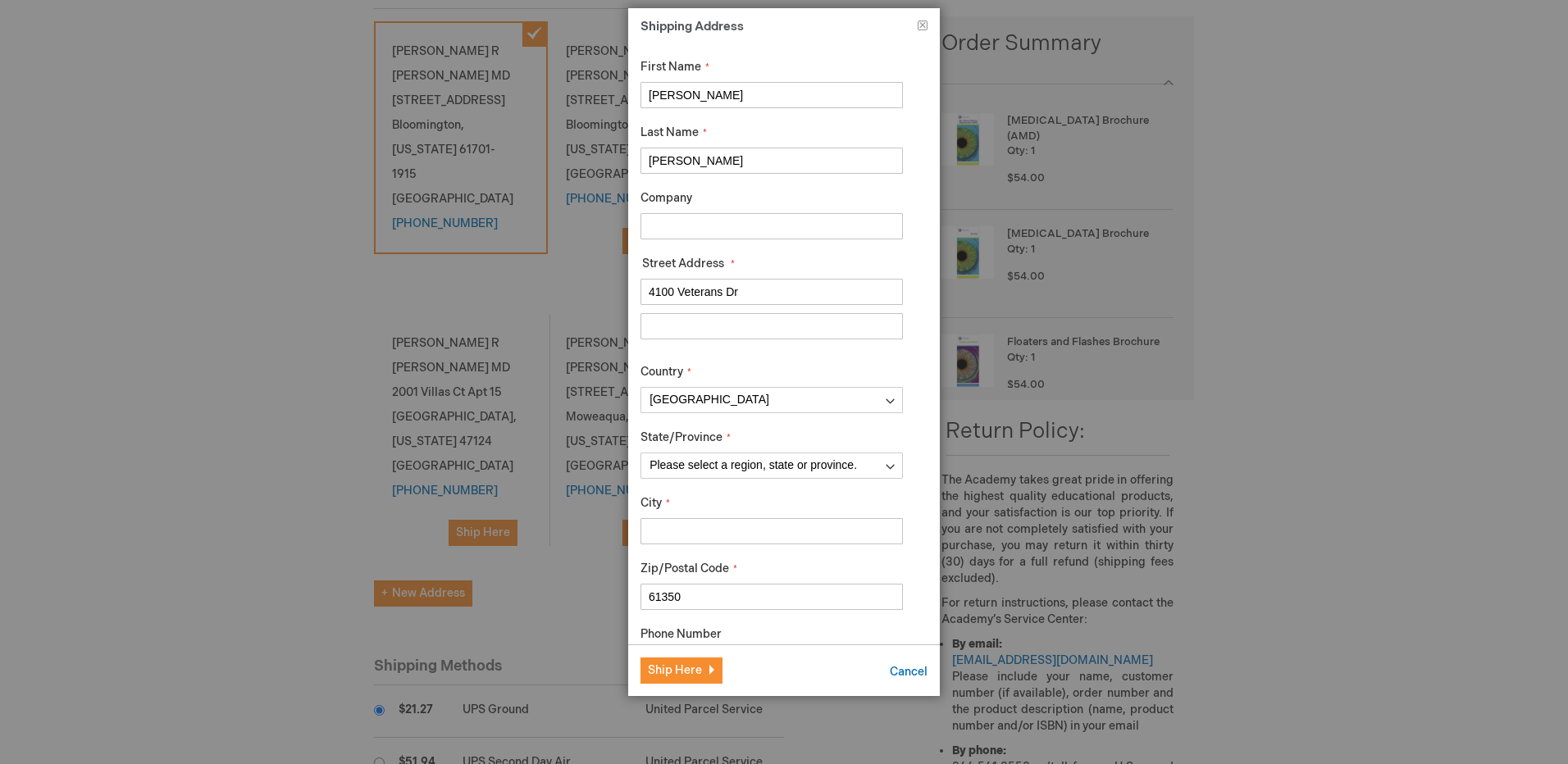
click at [675, 233] on input "Company" at bounding box center [772, 226] width 262 height 26
type input "O"
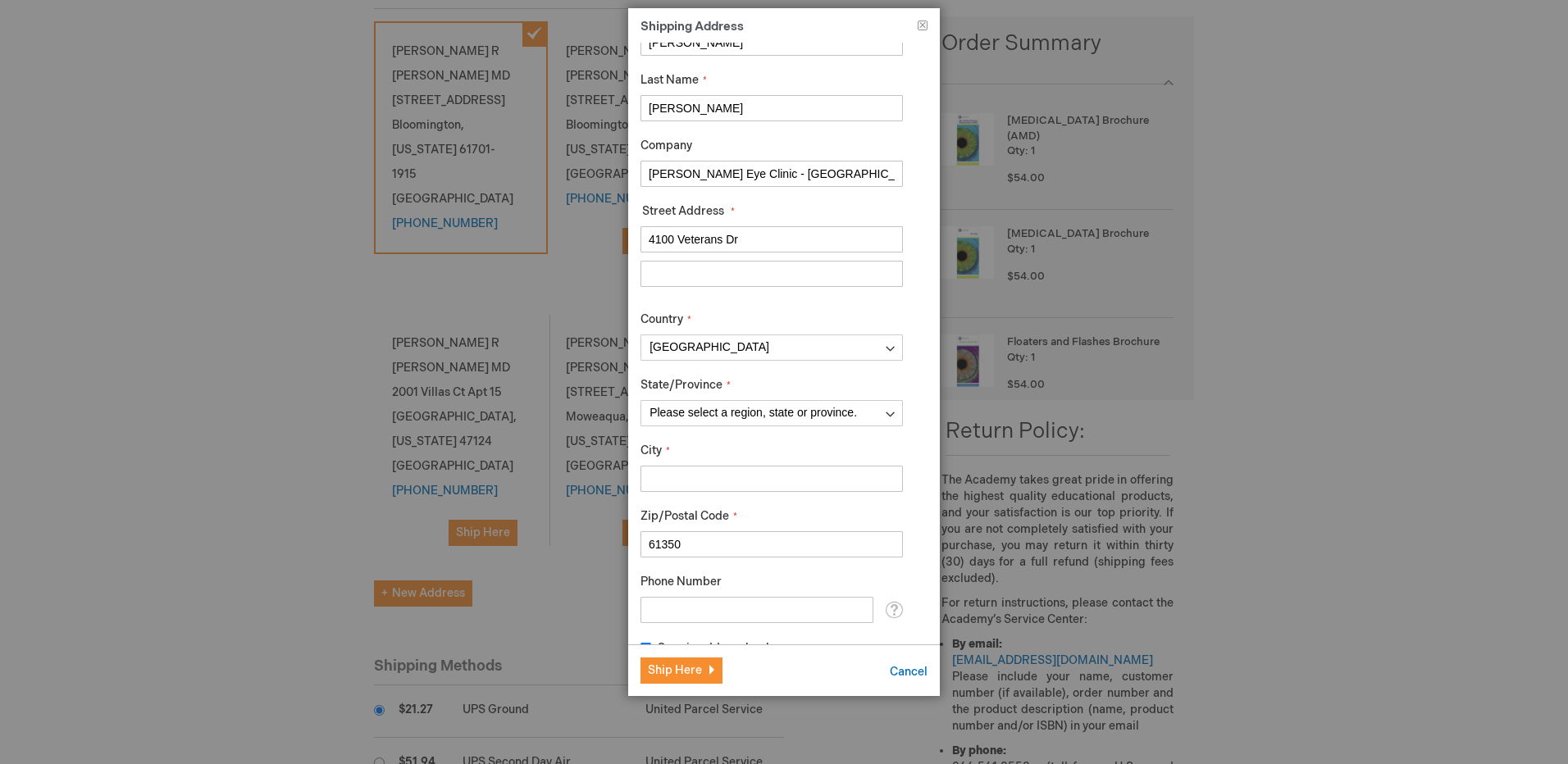
scroll to position [81, 0]
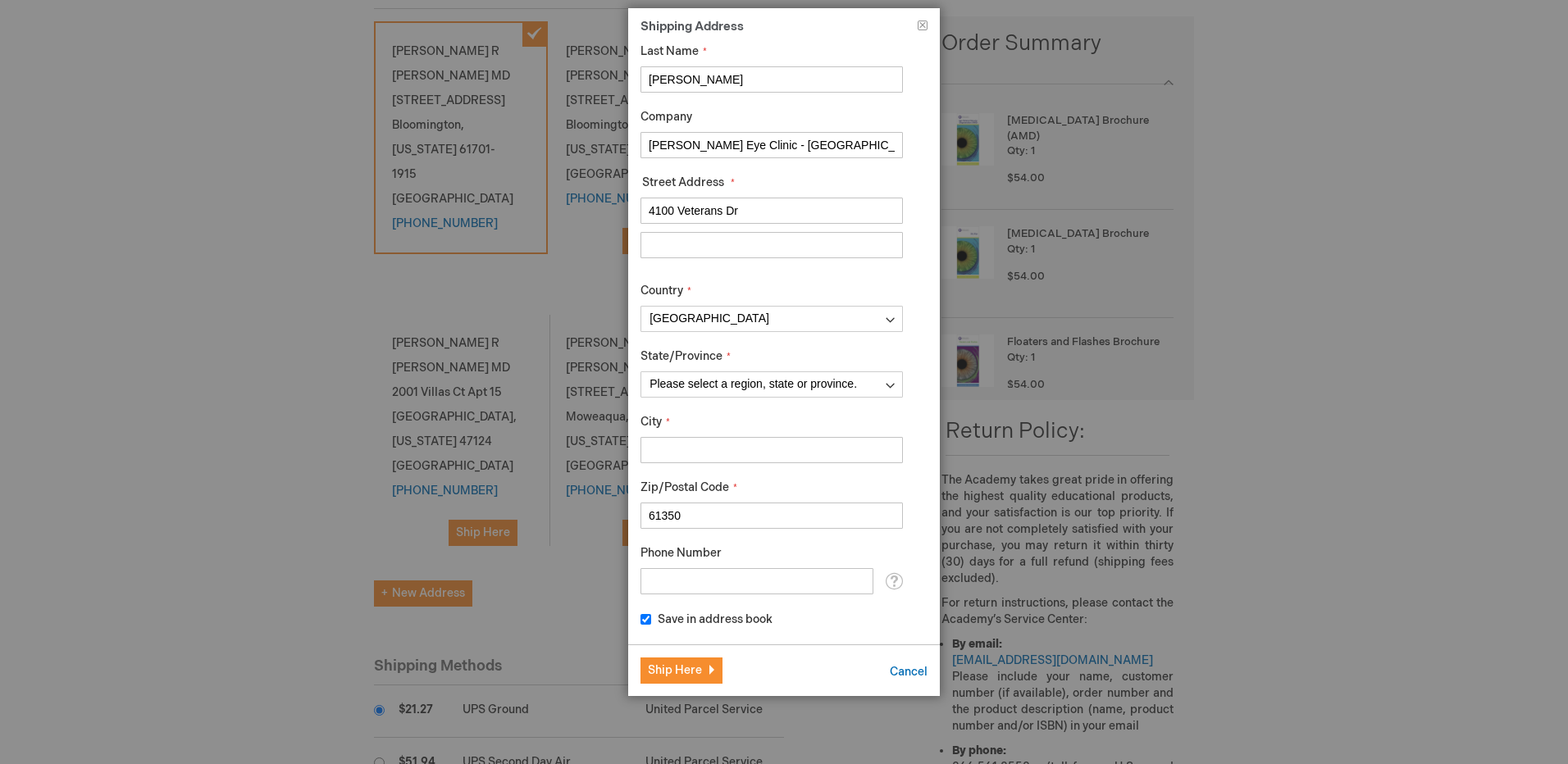
type input "[PERSON_NAME] Eye Clinic - [GEOGRAPHIC_DATA]"
click at [721, 457] on input "City" at bounding box center [772, 449] width 262 height 26
click at [799, 387] on select "Please select a region, state or province. [US_STATE] [US_STATE] [US_STATE] [US…" at bounding box center [772, 384] width 262 height 26
select select "23"
click at [641, 371] on select "Please select a region, state or province. [US_STATE] [US_STATE] [US_STATE] [US…" at bounding box center [772, 384] width 262 height 26
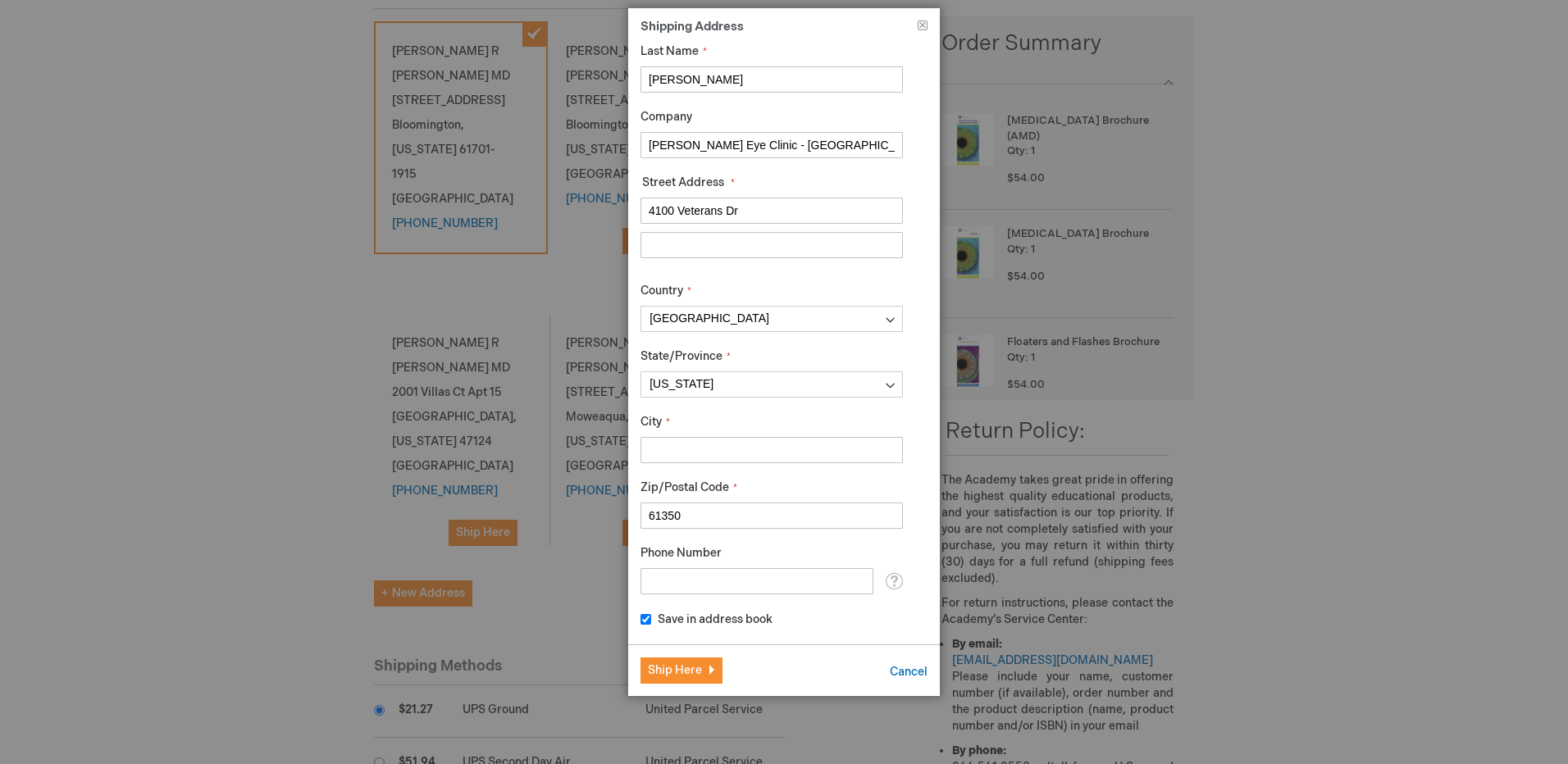
click at [744, 447] on input "City" at bounding box center [772, 449] width 262 height 26
type input "o"
type input "[GEOGRAPHIC_DATA]"
click at [758, 421] on div "City [GEOGRAPHIC_DATA]" at bounding box center [772, 438] width 262 height 49
click at [730, 595] on div "First Name [PERSON_NAME] Last Name [GEOGRAPHIC_DATA] Company [PERSON_NAME] Eye …" at bounding box center [772, 303] width 262 height 649
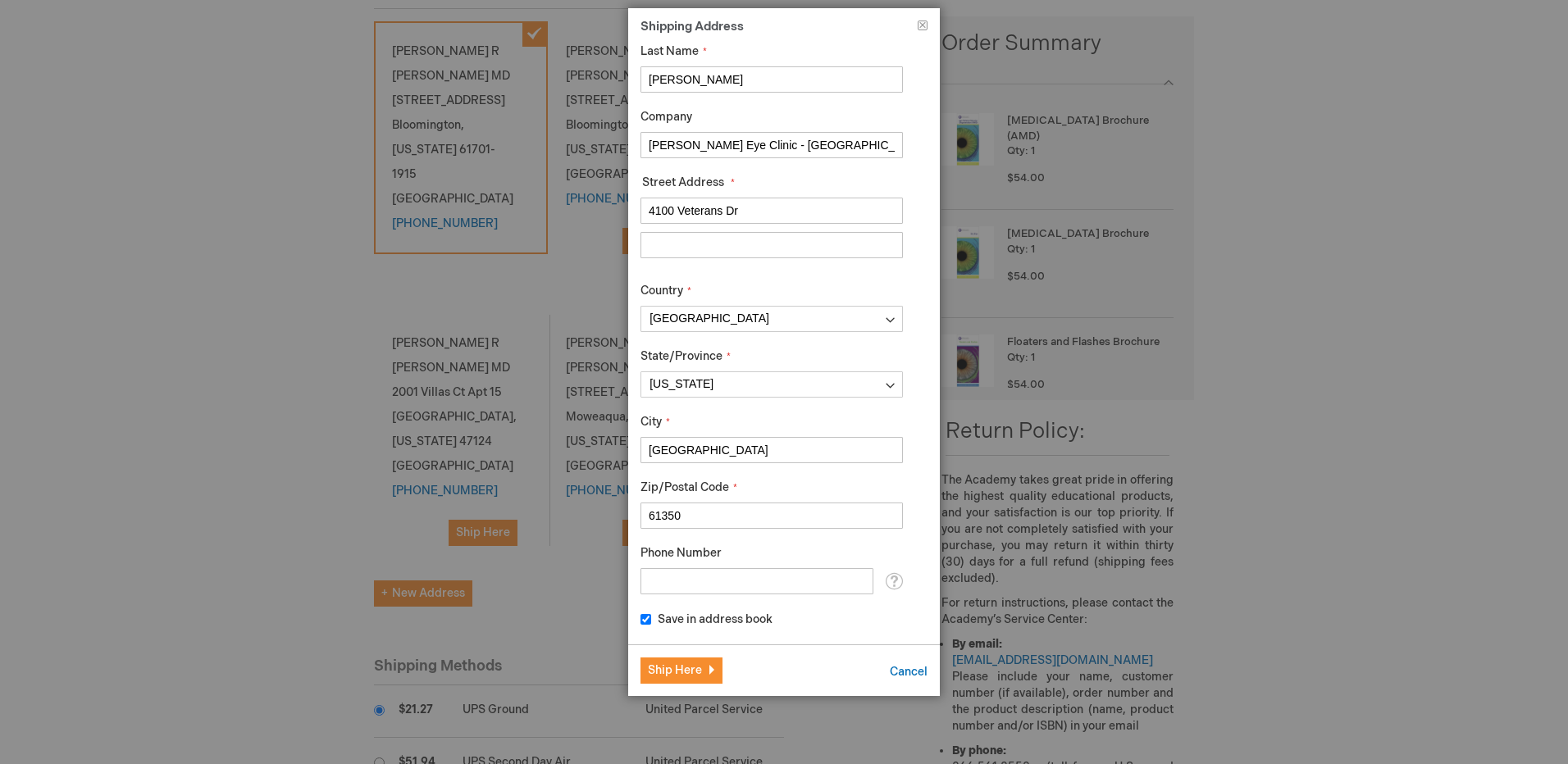
click at [734, 583] on input "Phone Number" at bounding box center [757, 580] width 233 height 26
type input "3098295311"
click at [680, 667] on span "Ship Here" at bounding box center [674, 669] width 54 height 14
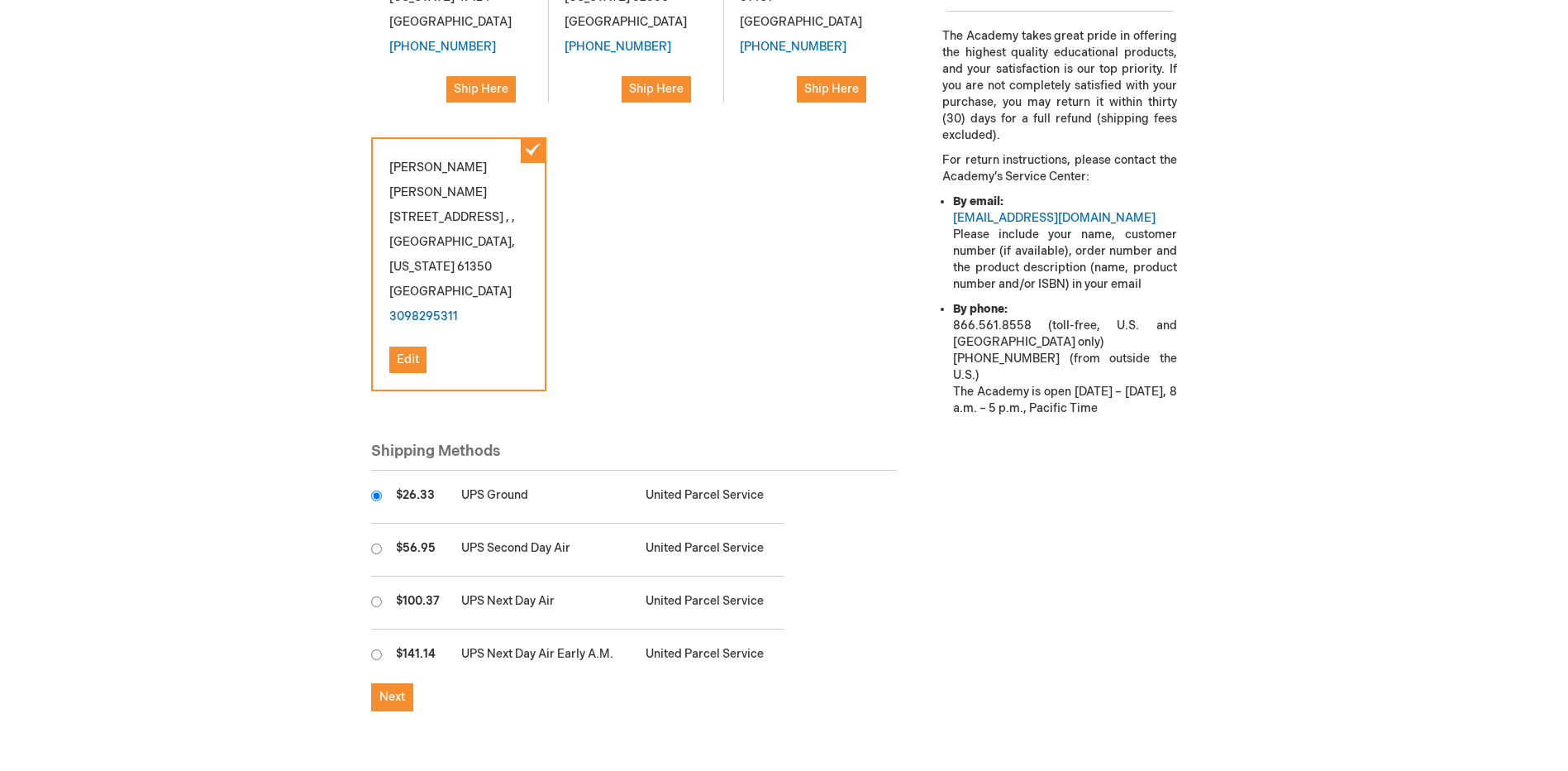
scroll to position [744, 0]
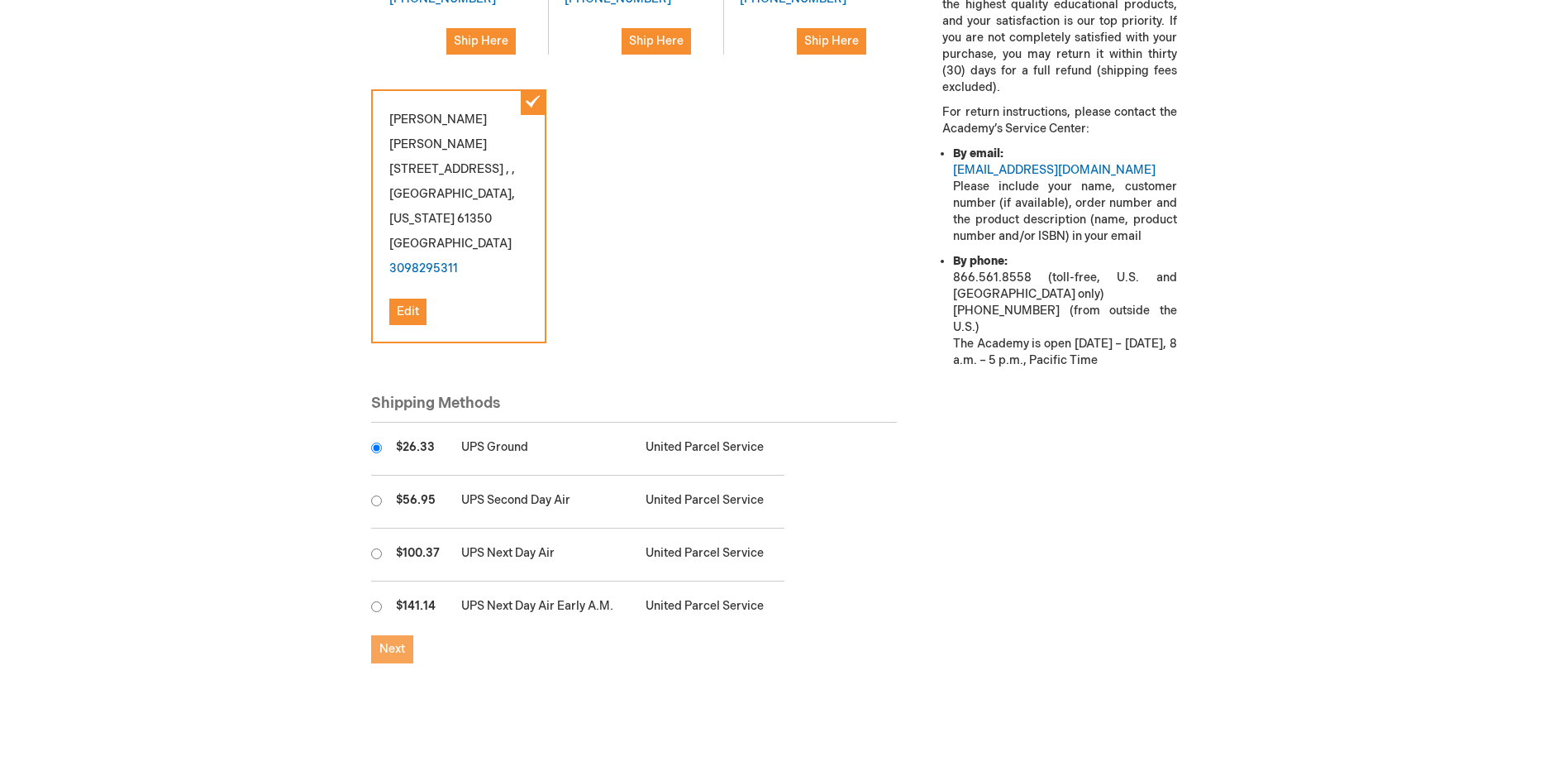
click at [406, 635] on button "Next" at bounding box center [393, 649] width 42 height 28
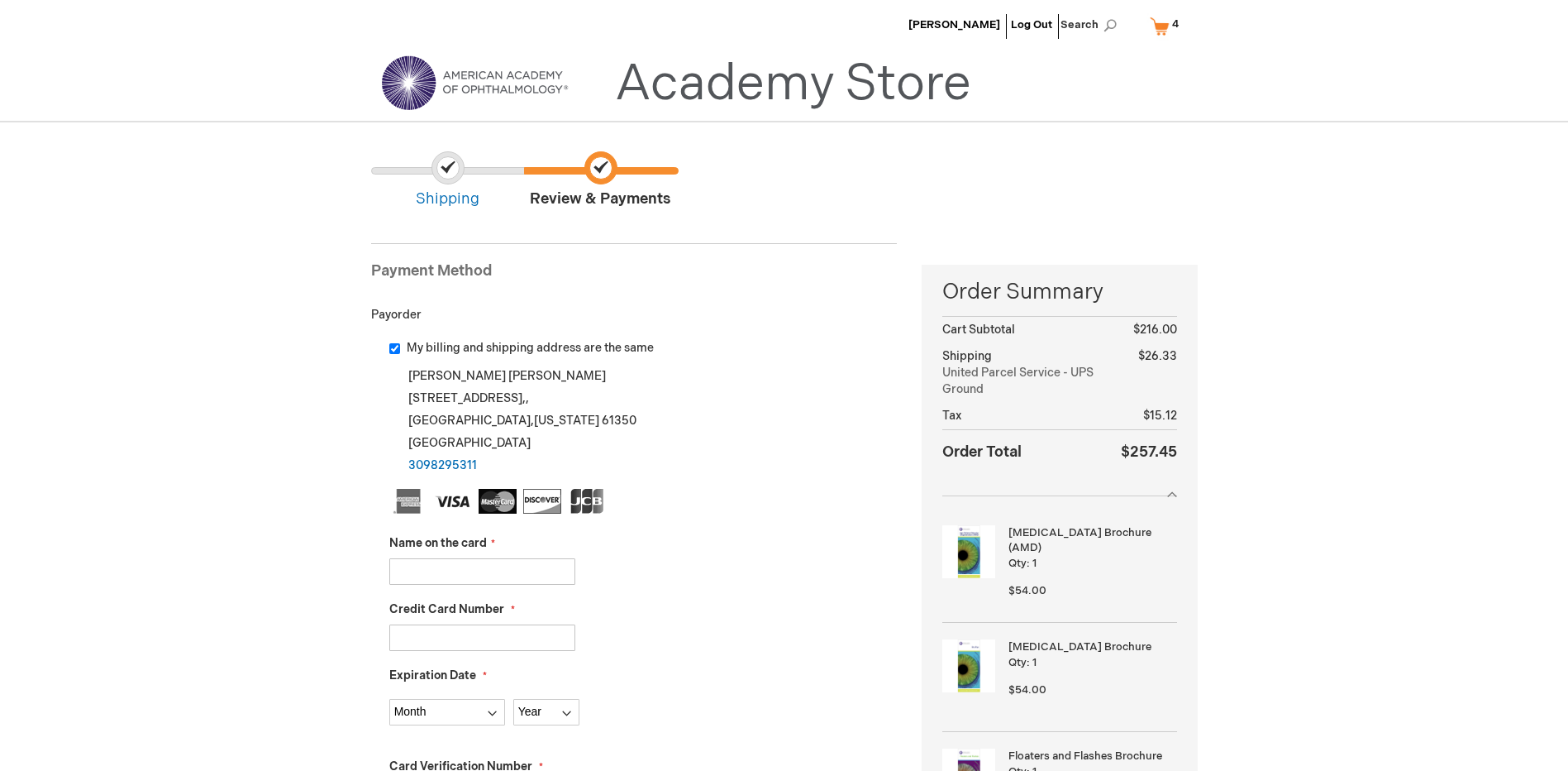
click at [396, 356] on div "My billing and shipping address are the same Kenneth Barba 4100 Veterans Dr,,, …" at bounding box center [643, 408] width 508 height 137
click at [398, 354] on div "My billing and shipping address are the same" at bounding box center [643, 348] width 508 height 17
click at [393, 350] on input "My billing and shipping address are the same" at bounding box center [395, 349] width 11 height 11
checkbox input "false"
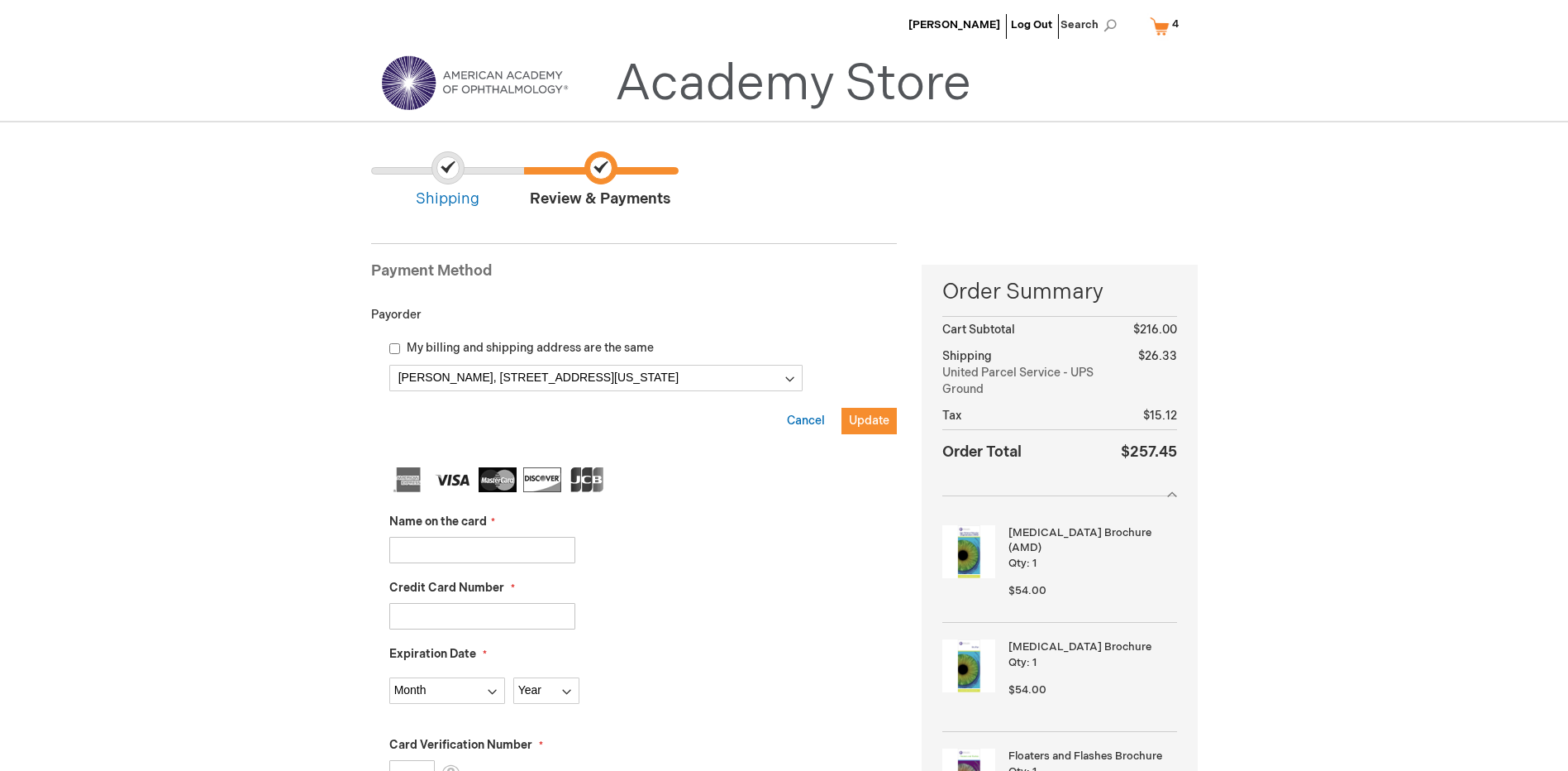
click at [490, 560] on input "Name on the card" at bounding box center [482, 550] width 186 height 27
type input "Joel Young"
click at [464, 620] on input "Credit Card Number" at bounding box center [482, 616] width 186 height 27
type input "378751638631103"
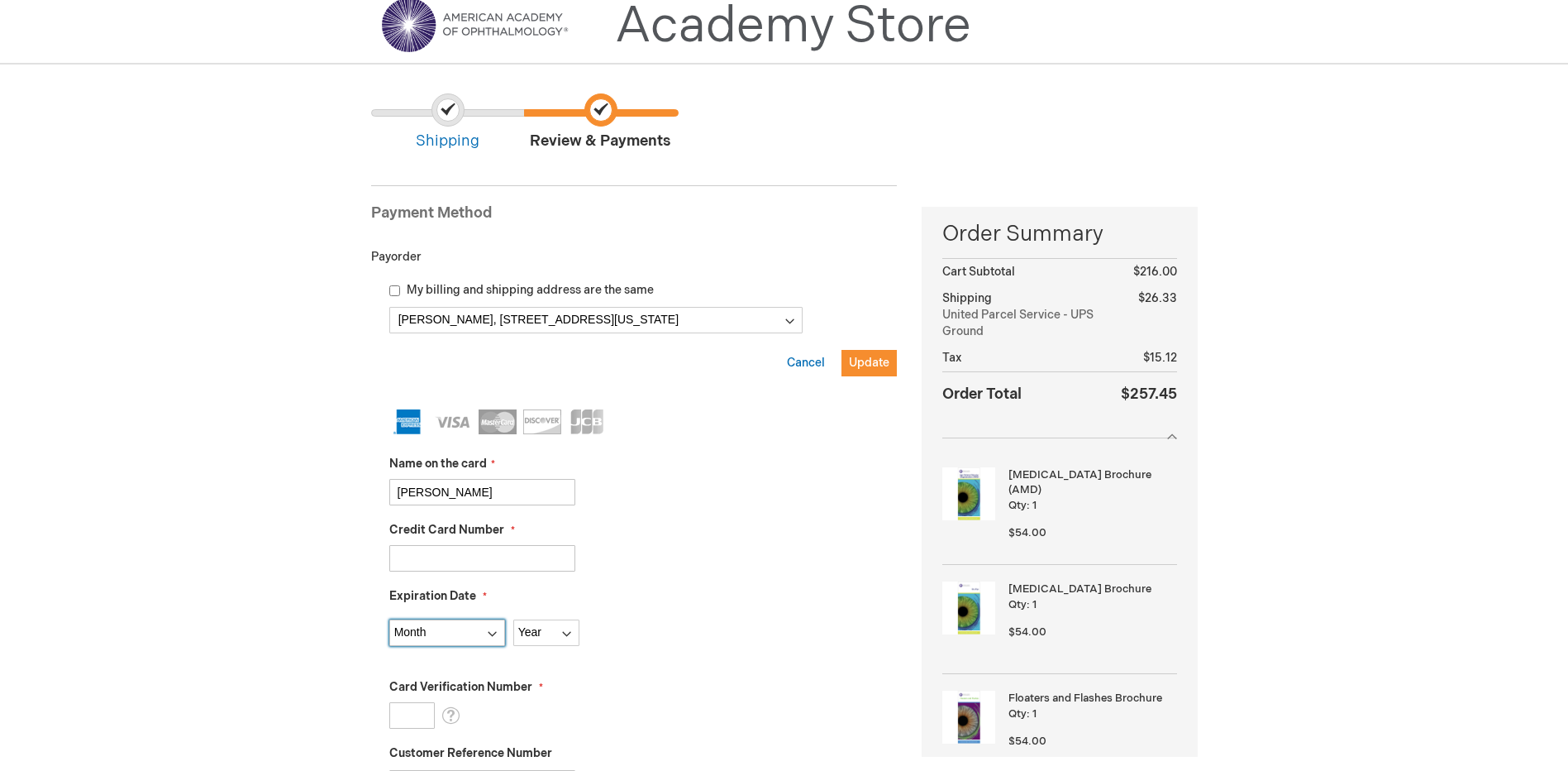
scroll to position [248, 0]
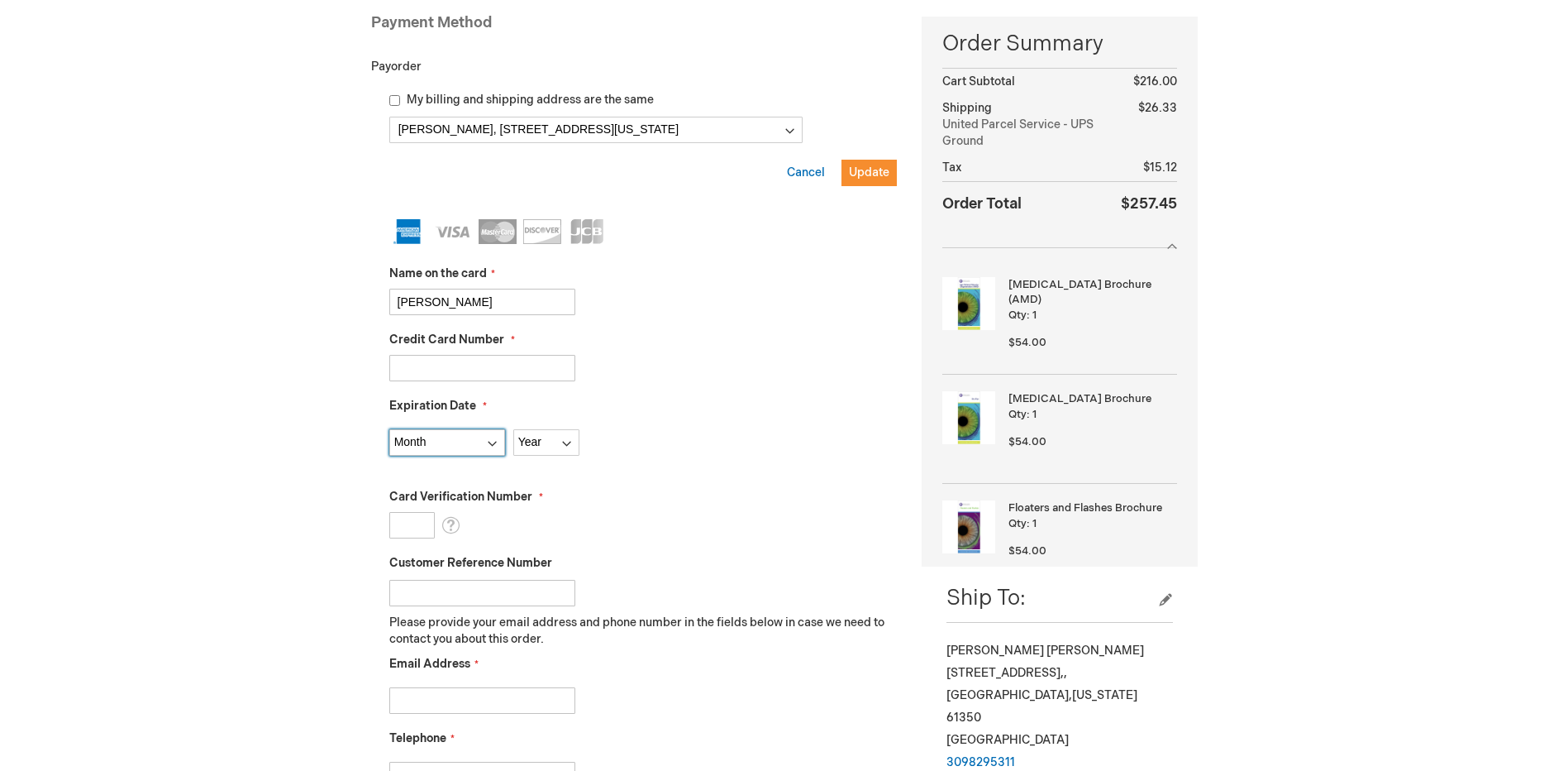
click at [437, 442] on select "Month 01 - January 02 - February 03 - March 04 - April 05 - May 06 - June 07 - …" at bounding box center [447, 442] width 116 height 27
select select "6"
click at [389, 430] on select "Month 01 - January 02 - February 03 - March 04 - April 05 - May 06 - June 07 - …" at bounding box center [447, 442] width 116 height 27
click at [532, 437] on select "Year 2025 2026 2027 2028 2029 2030 2031 2032 2033 2034 2035" at bounding box center [546, 442] width 66 height 27
select select "2027"
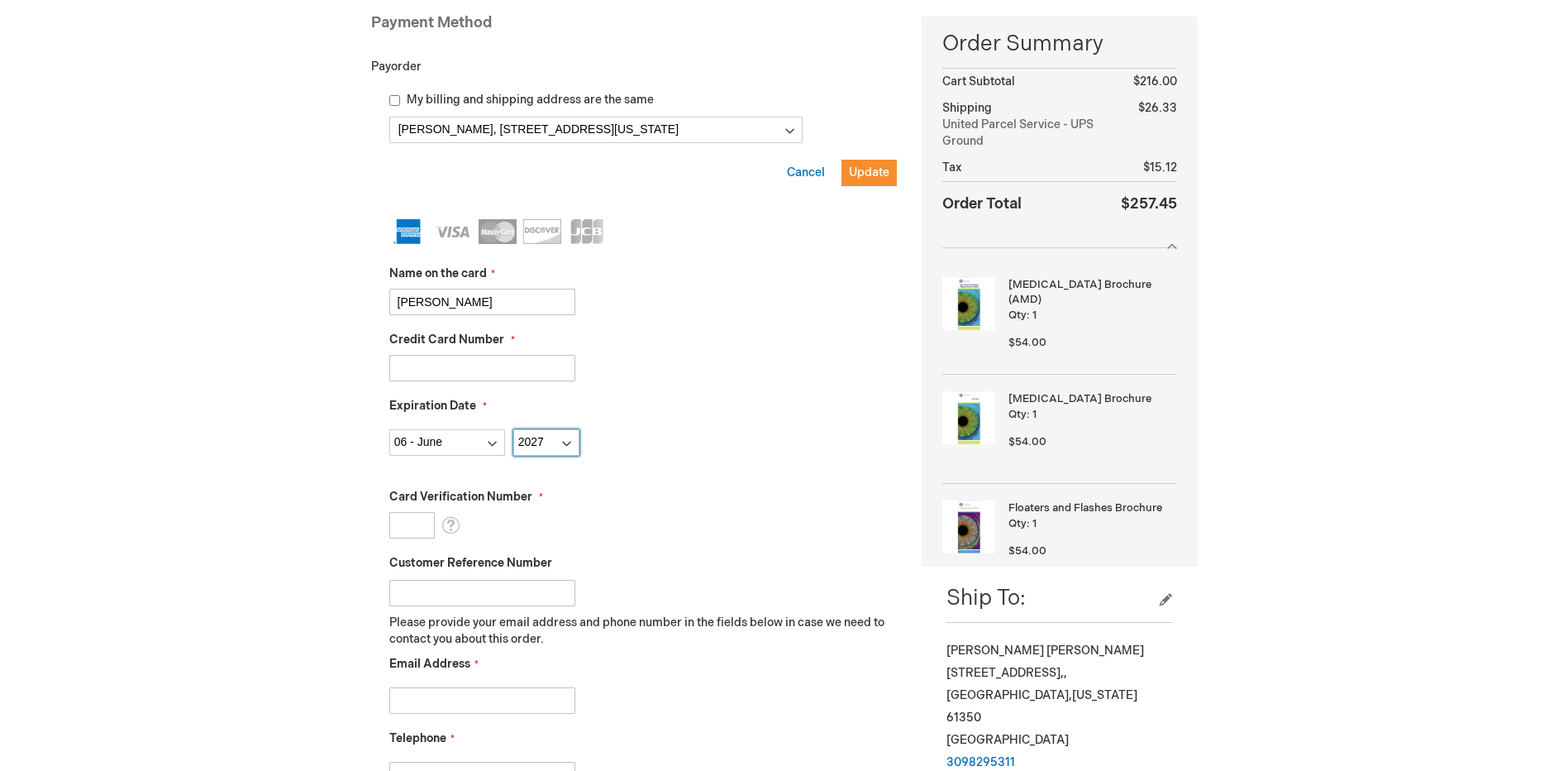
click at [513, 430] on select "Year 2025 2026 2027 2028 2029 2030 2031 2032 2033 2034 2035" at bounding box center [546, 442] width 66 height 27
click at [389, 521] on input "Card Verification Number" at bounding box center [412, 525] width 46 height 27
type input "4963"
click at [553, 594] on input "Customer Reference Number" at bounding box center [482, 593] width 186 height 27
type input "OT [DATE]"
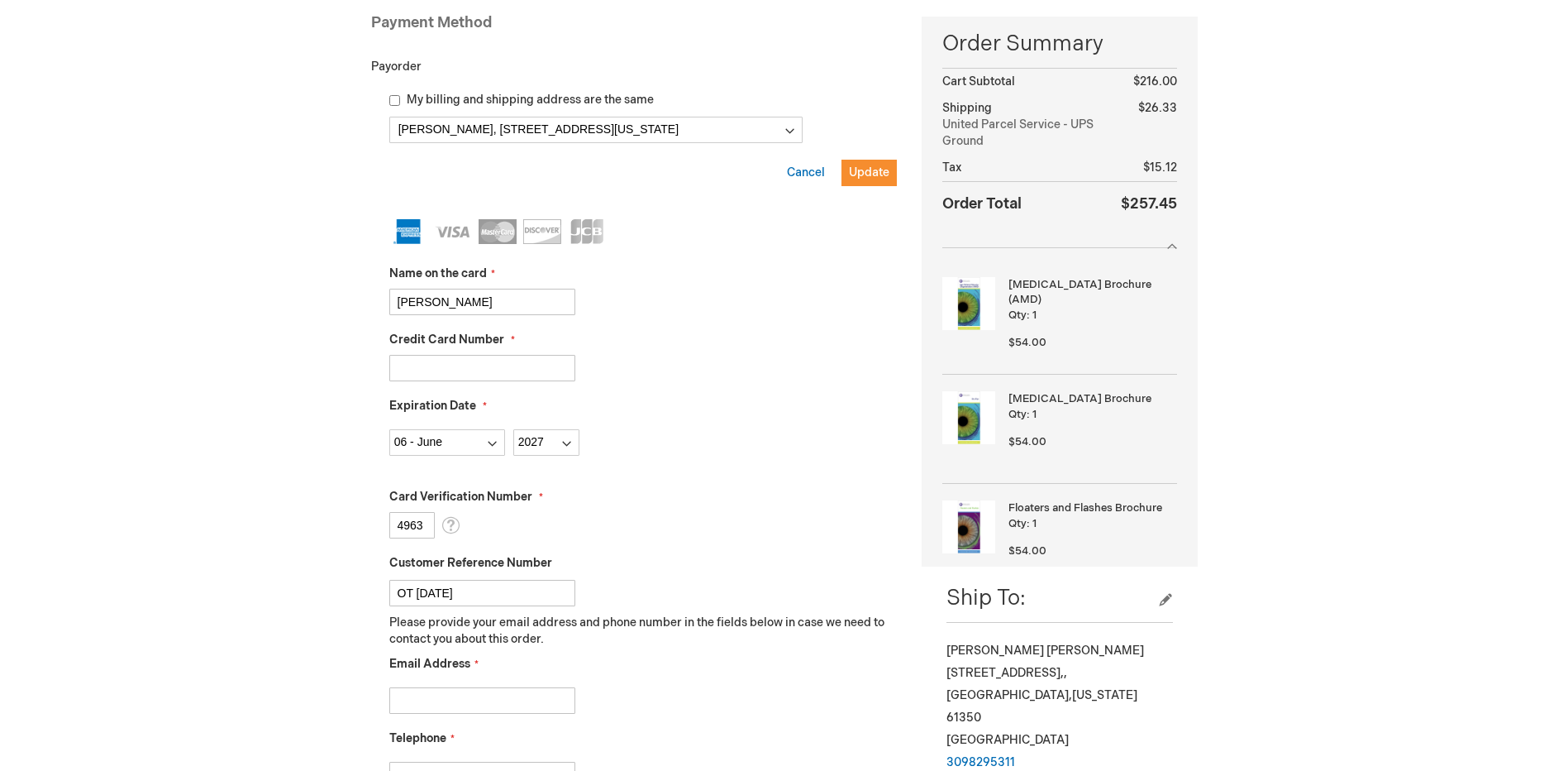
click at [673, 564] on div "Customer Reference Number OT 10-8-25" at bounding box center [643, 581] width 508 height 51
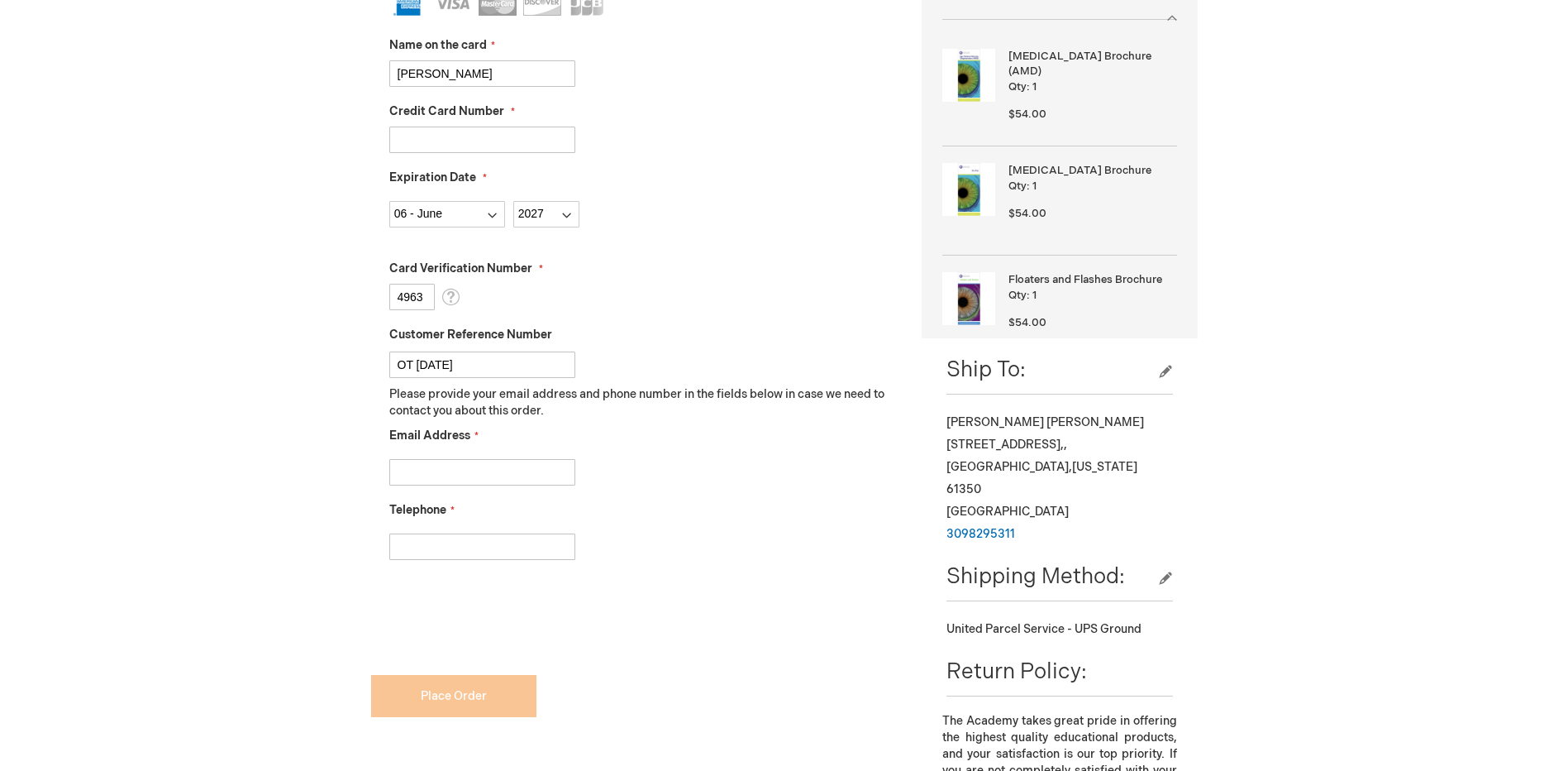
scroll to position [497, 0]
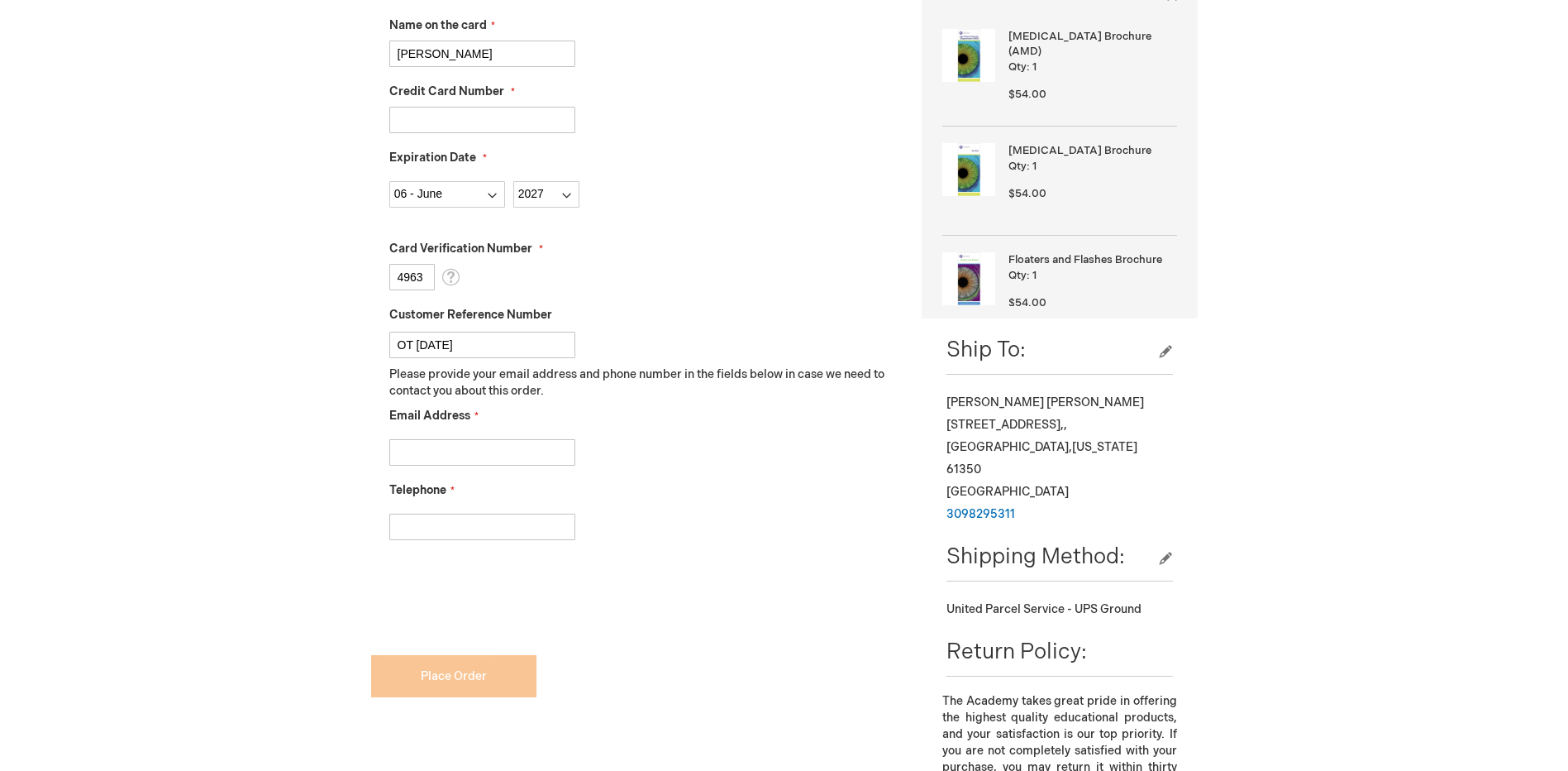
click at [511, 464] on input "Email Address" at bounding box center [482, 452] width 186 height 27
type input "facilities@gaileyeyeclinic.com"
type input "3098295311"
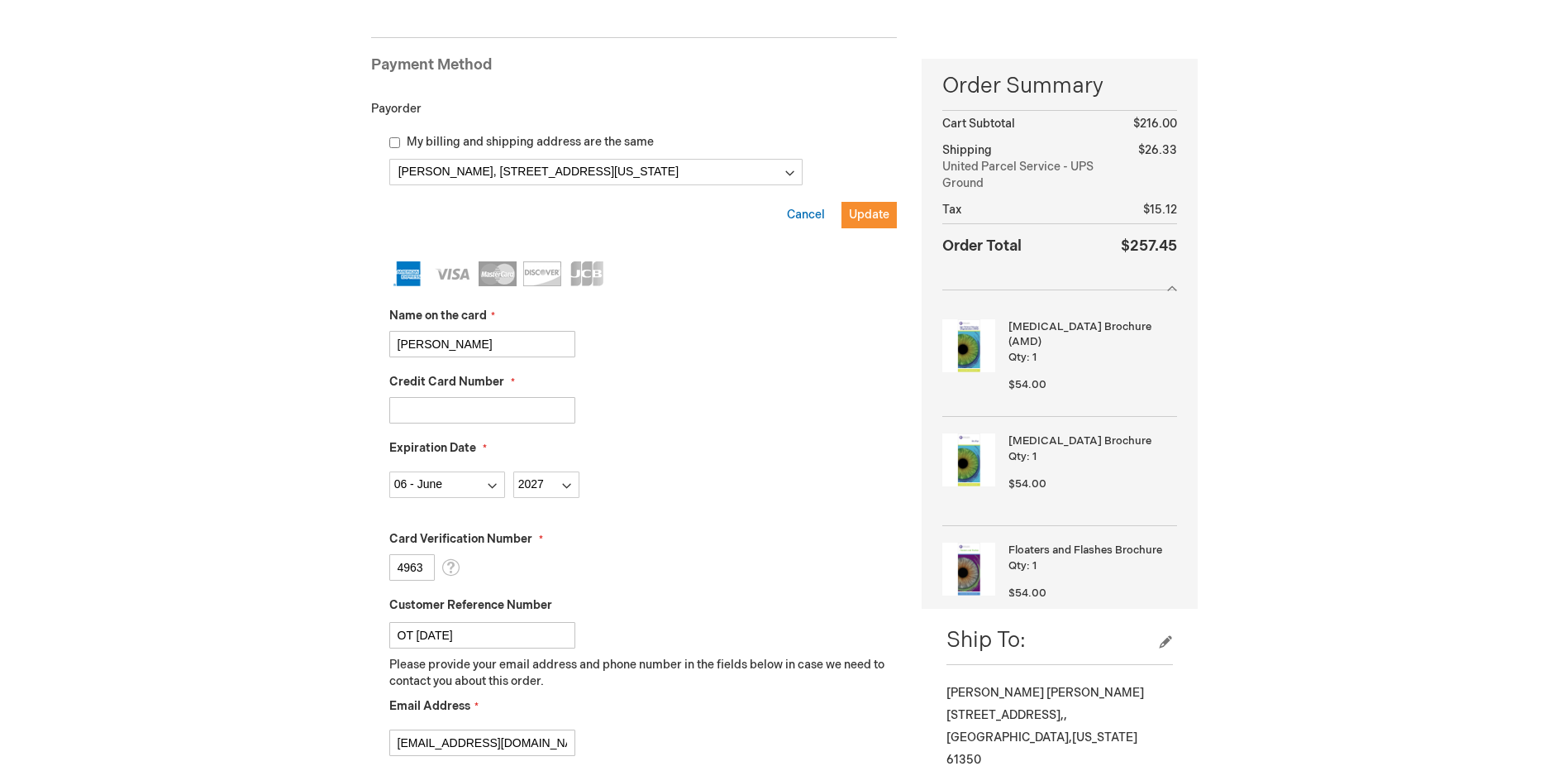
scroll to position [165, 0]
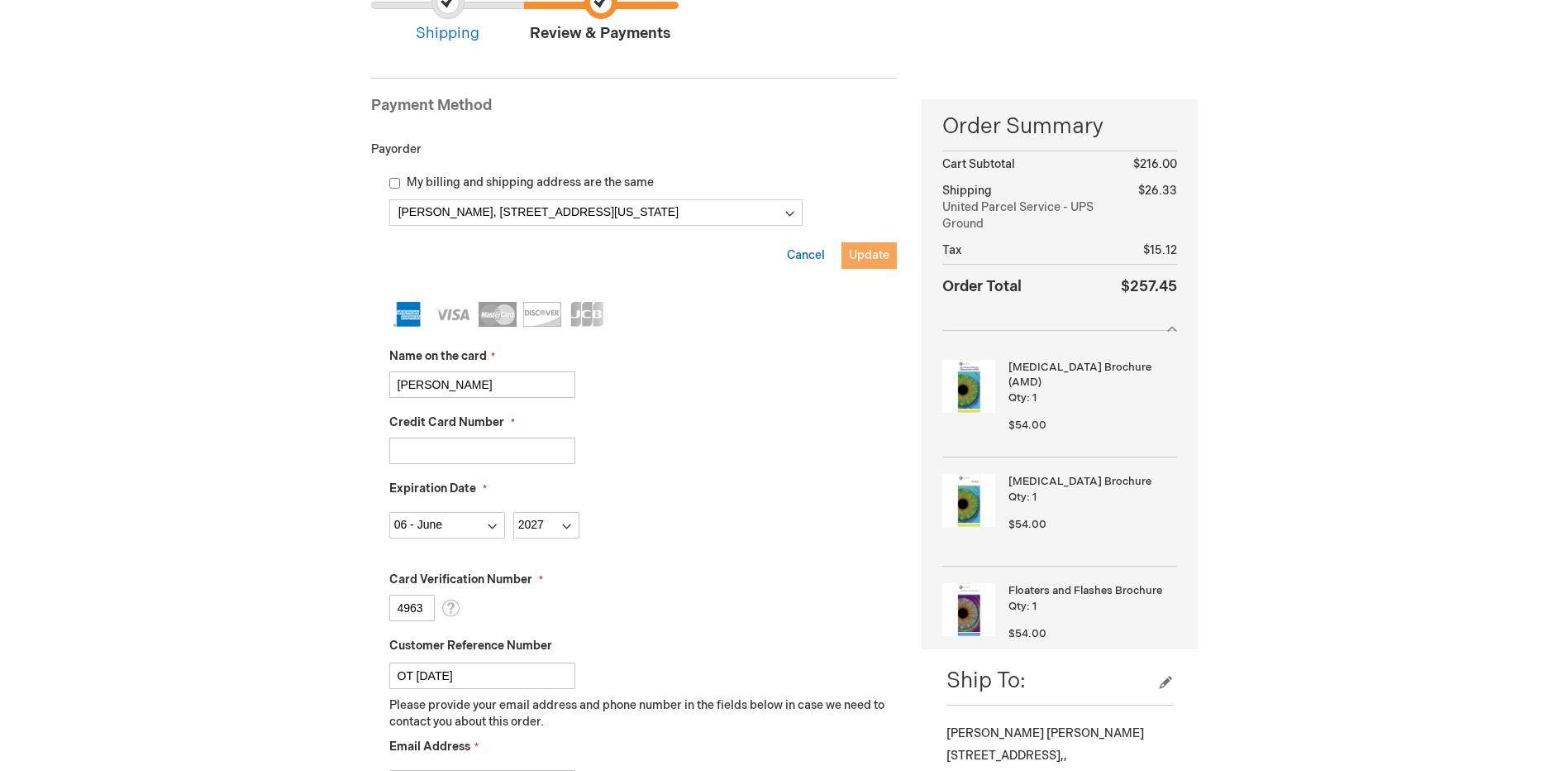
click at [851, 251] on span "Update" at bounding box center [869, 254] width 40 height 14
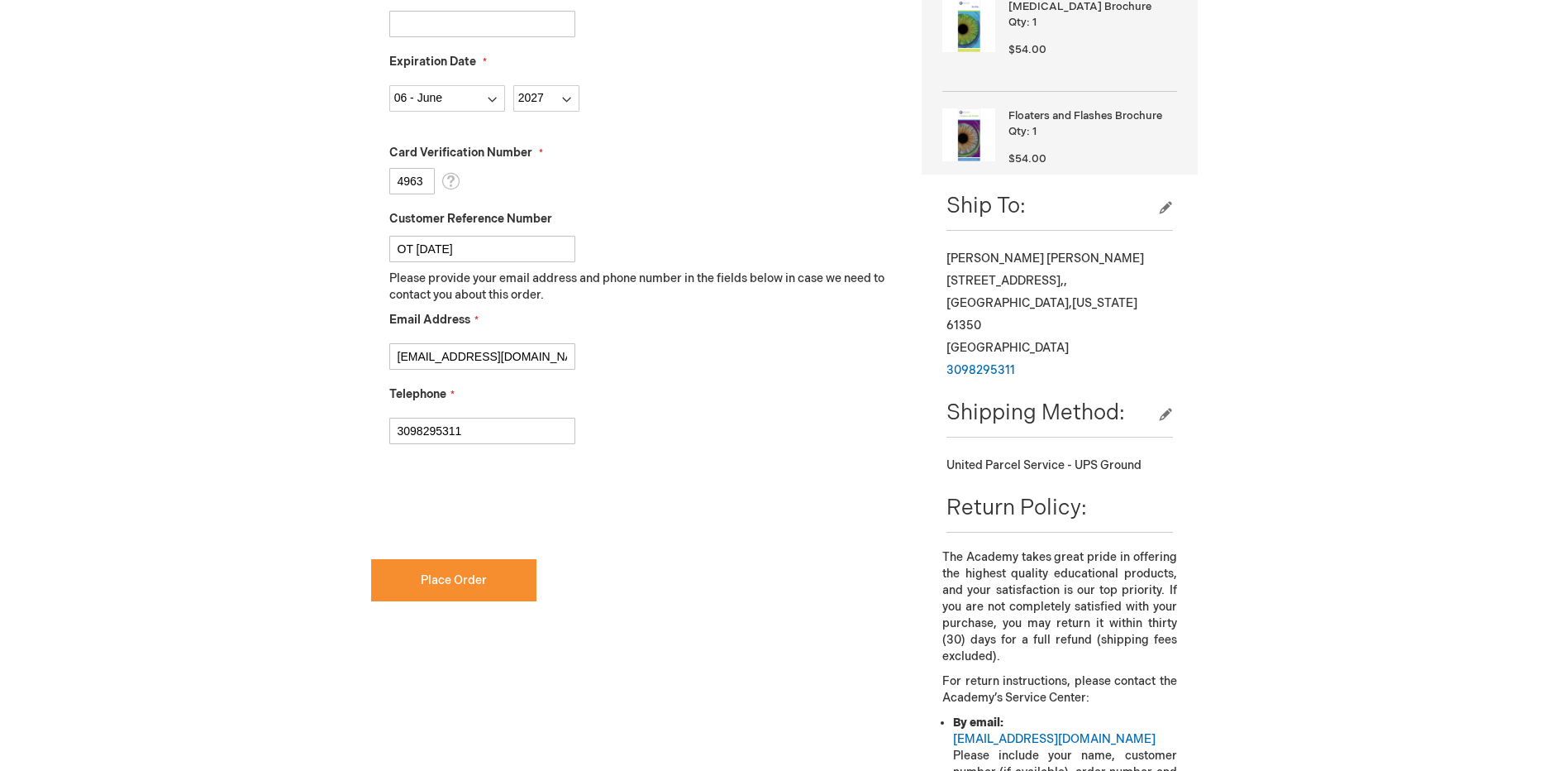
scroll to position [662, 0]
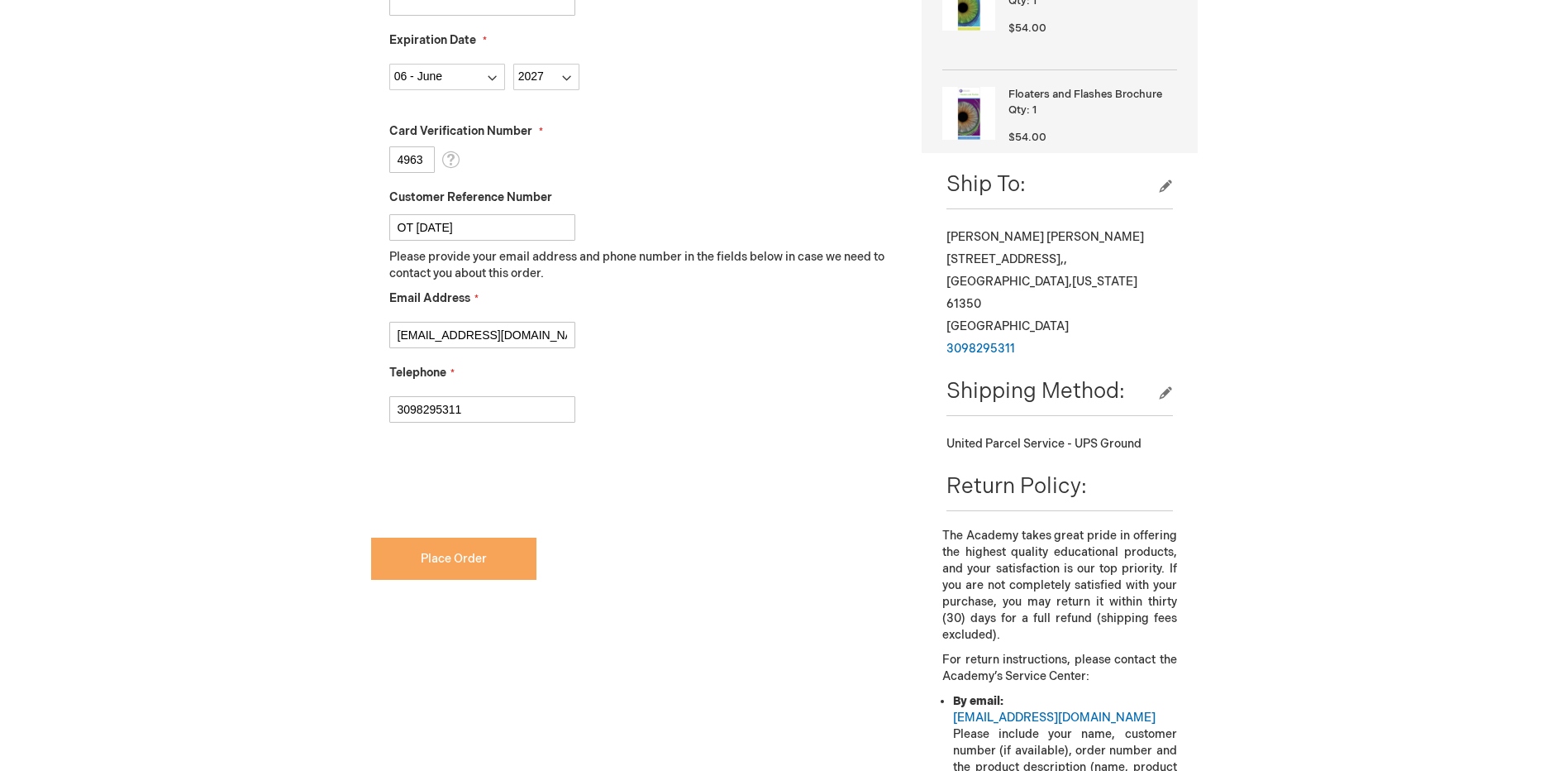
click at [498, 557] on button "Place Order" at bounding box center [454, 559] width 165 height 42
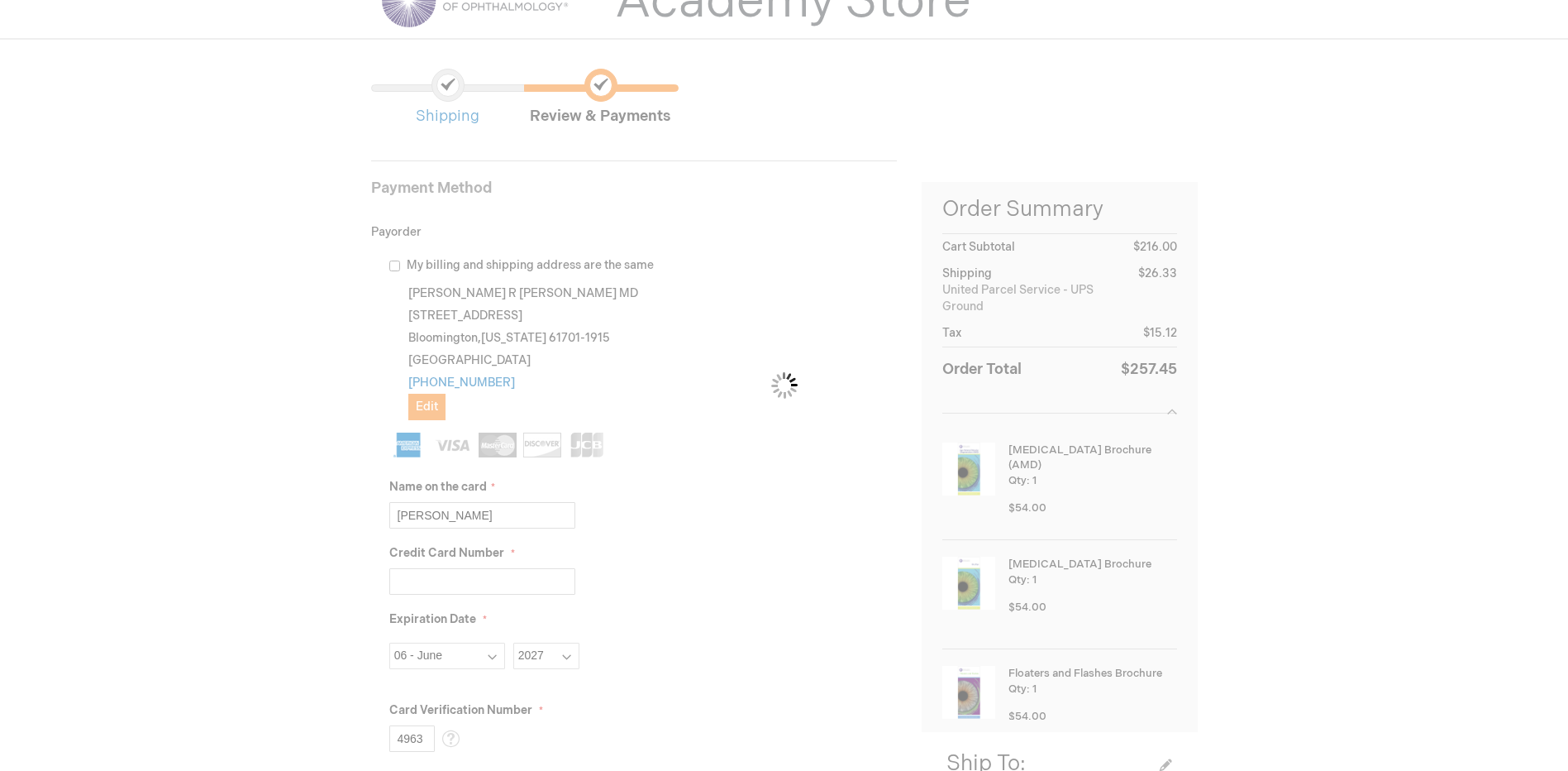
scroll to position [0, 0]
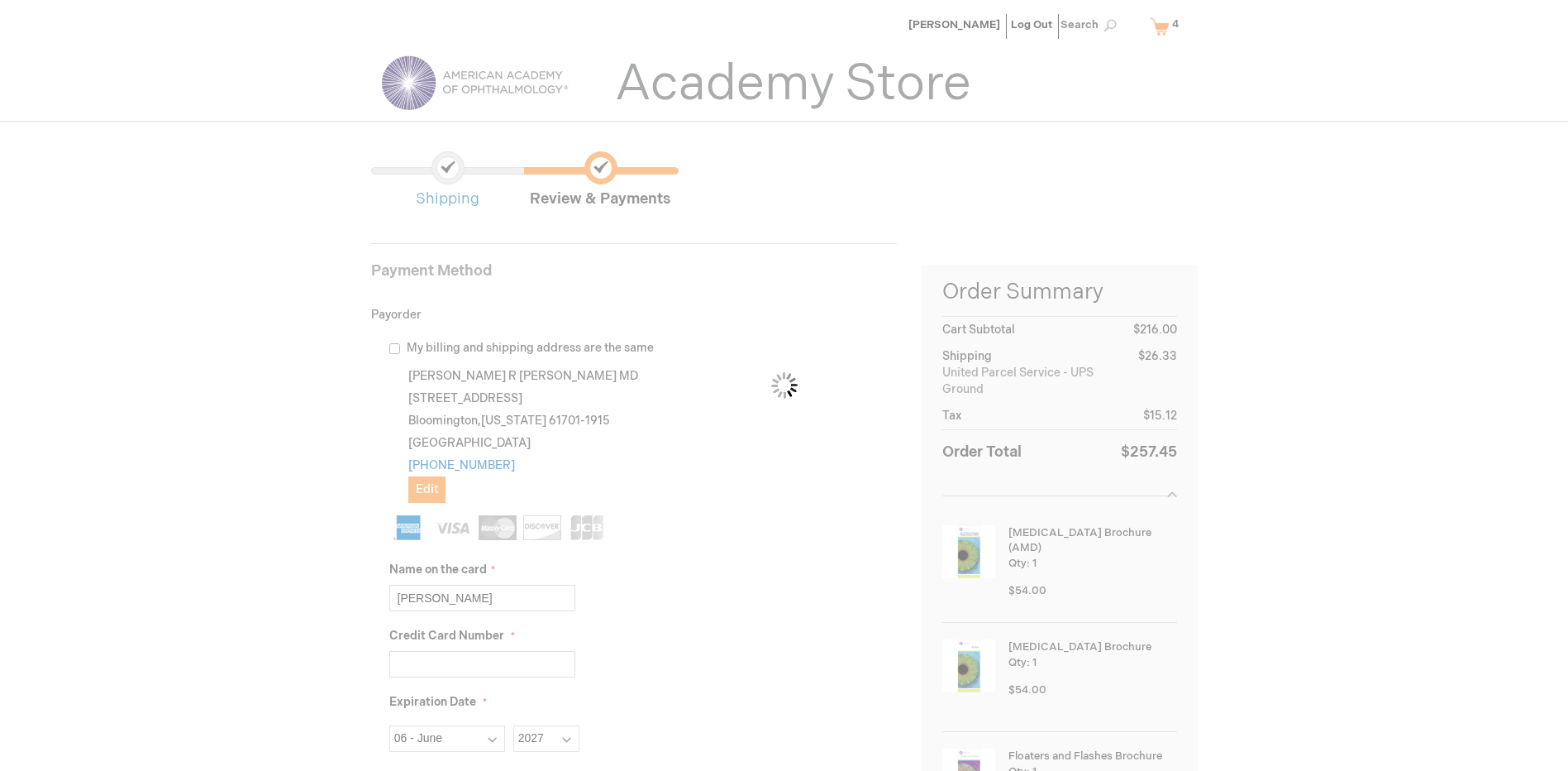
checkbox input "false"
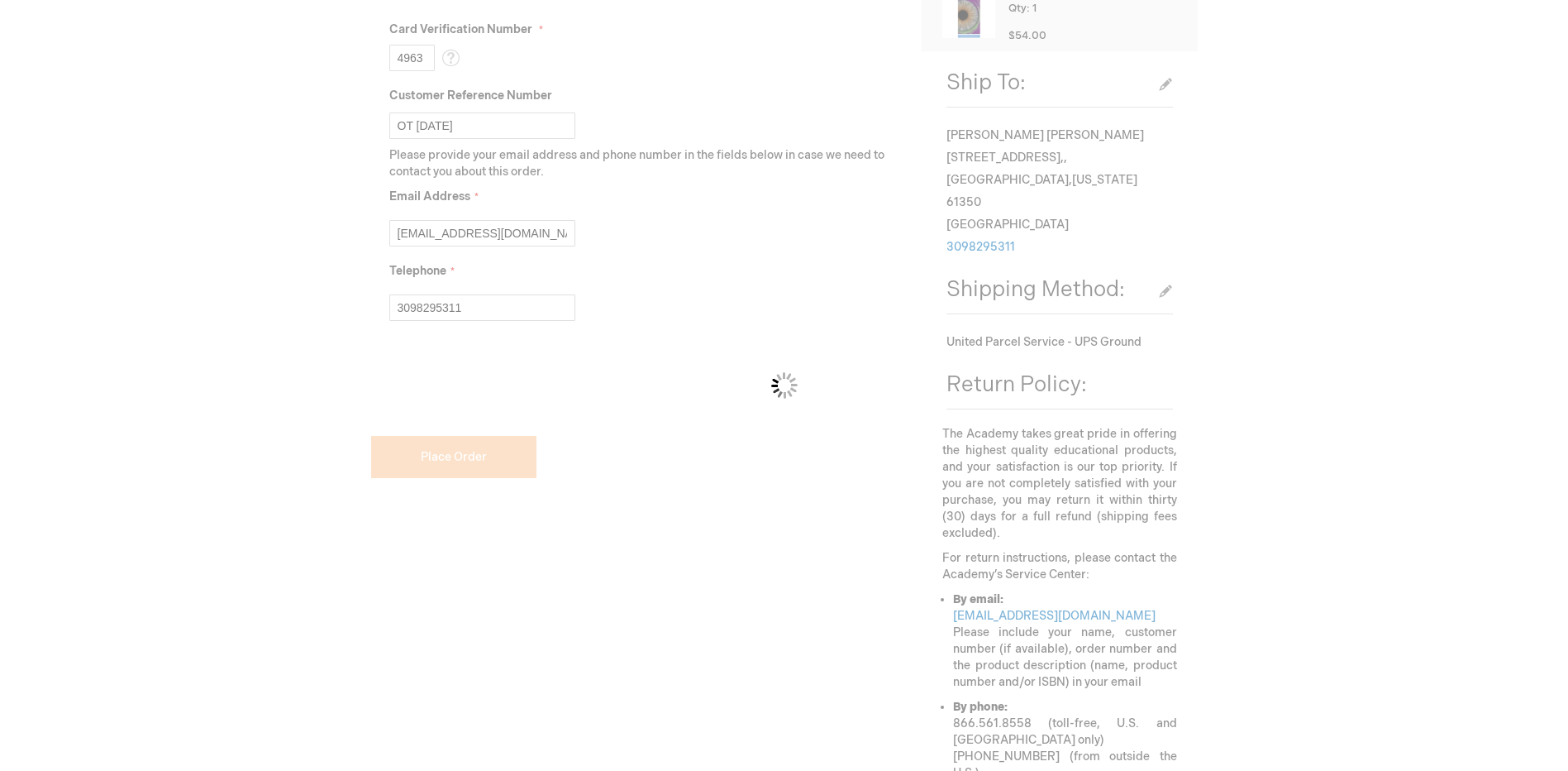
click at [399, 386] on div "Please wait..." at bounding box center [784, 386] width 1568 height 771
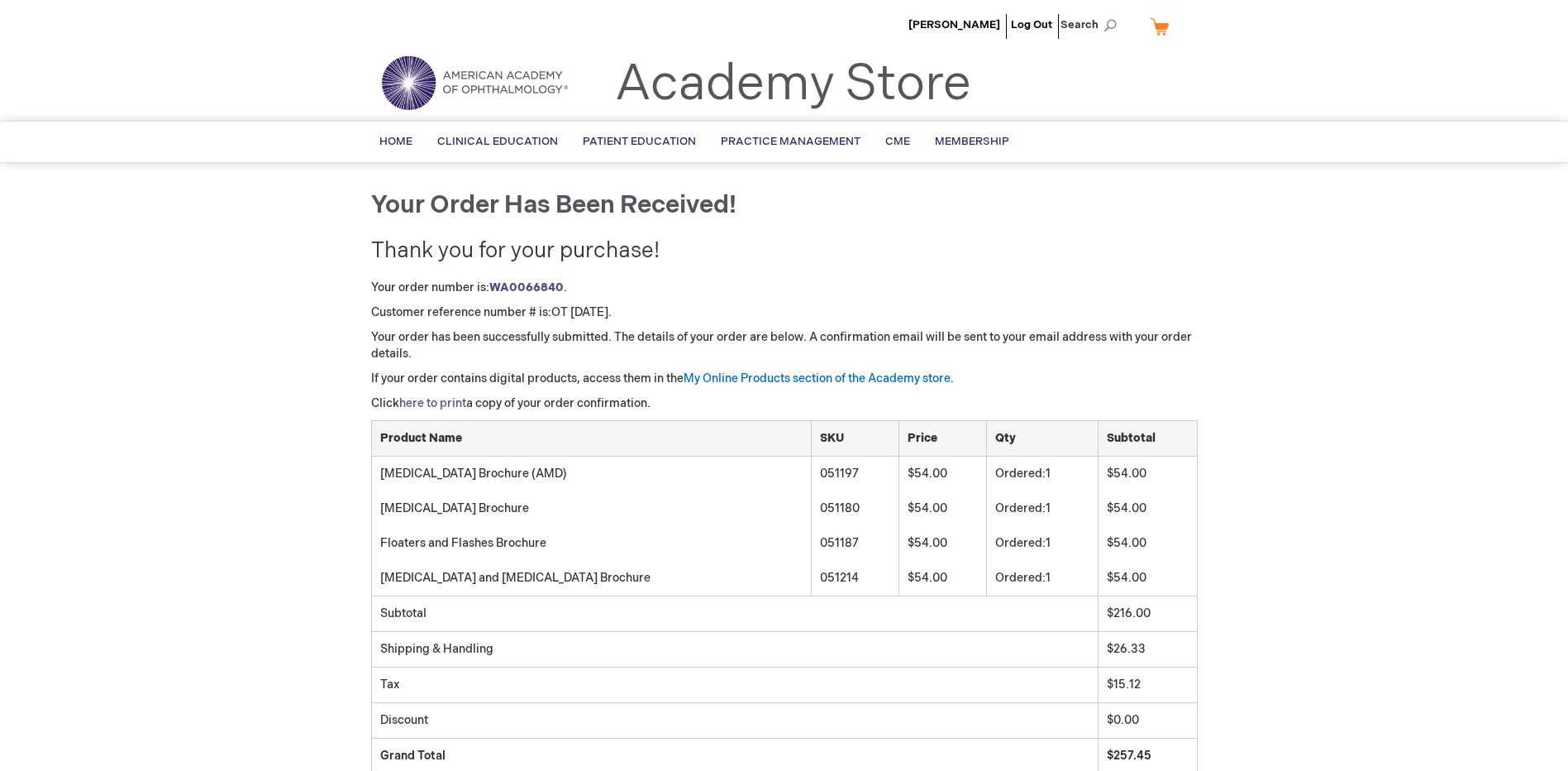
click at [445, 400] on link "here to print" at bounding box center [432, 403] width 67 height 14
